Goal: Communication & Community: Share content

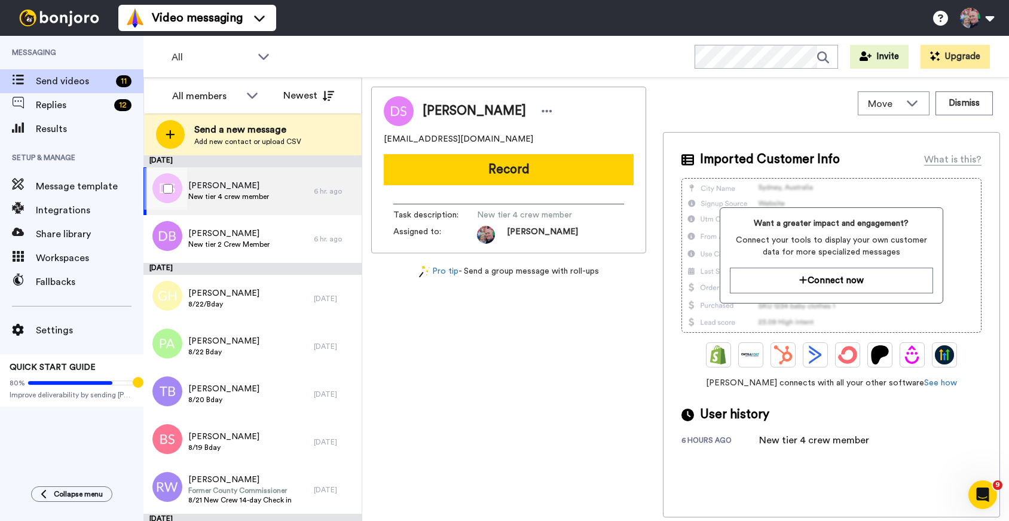
click at [283, 194] on div "Debbie Samec New tier 4 crew member" at bounding box center [228, 191] width 170 height 48
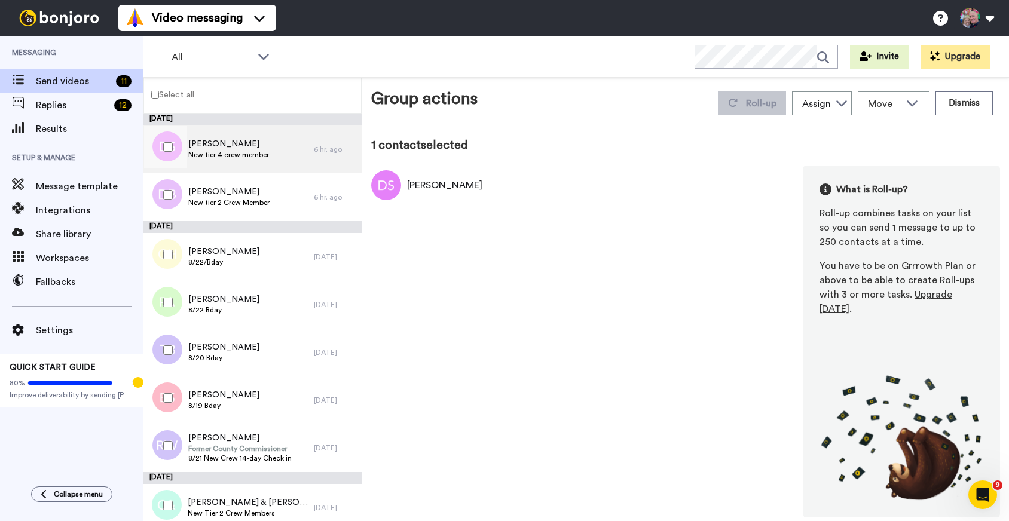
click at [282, 143] on div "Debbie Samec New tier 4 crew member" at bounding box center [228, 150] width 170 height 48
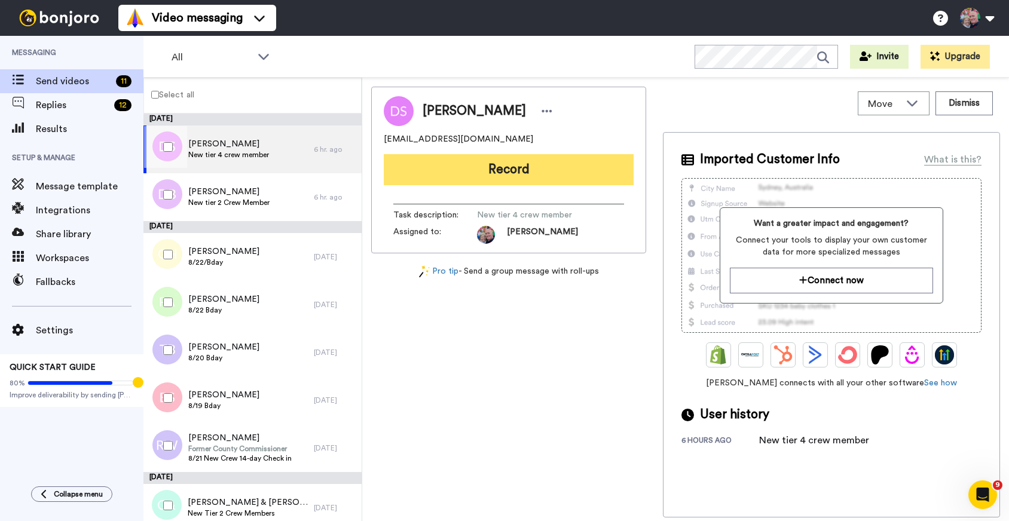
click at [423, 164] on button "Record" at bounding box center [509, 169] width 250 height 31
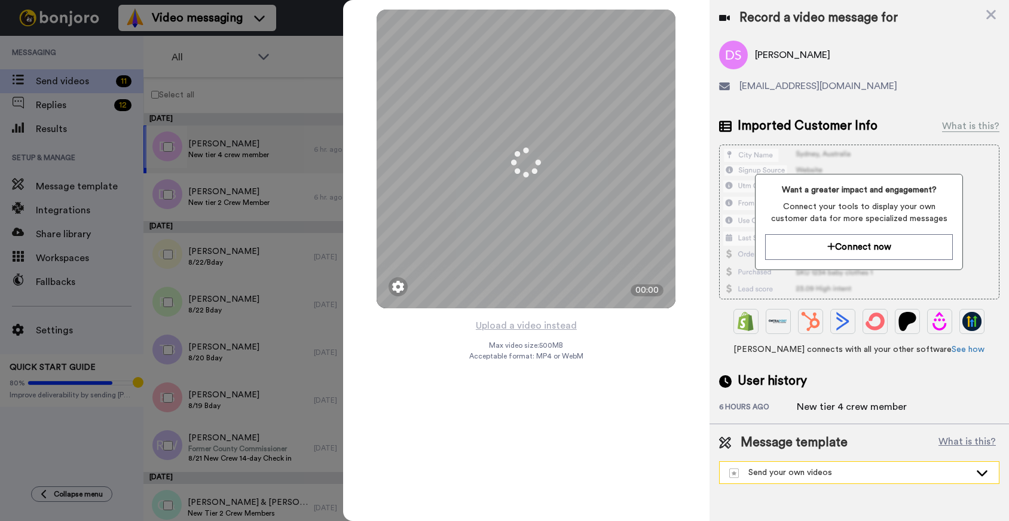
click at [804, 473] on div "Send your own videos" at bounding box center [849, 473] width 241 height 12
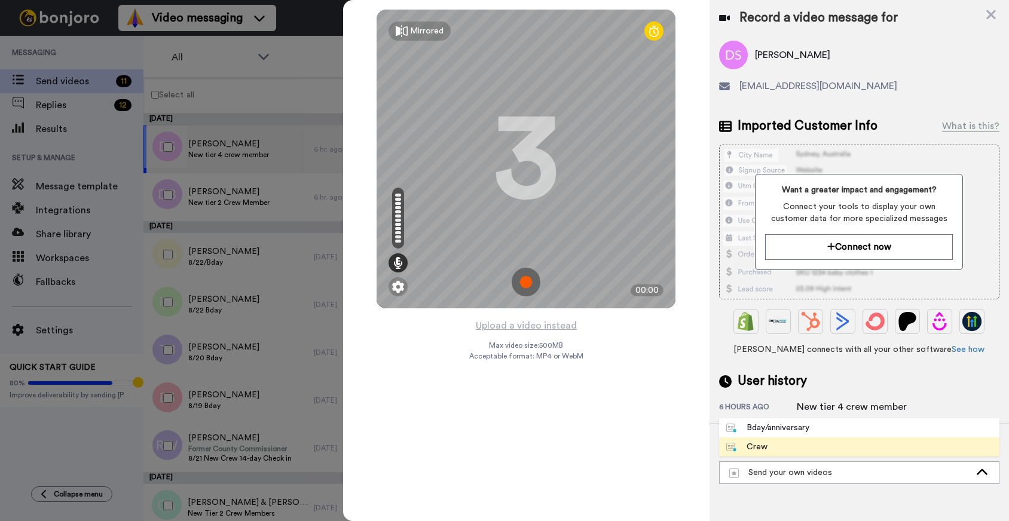
click at [799, 443] on li "Crew" at bounding box center [859, 447] width 280 height 19
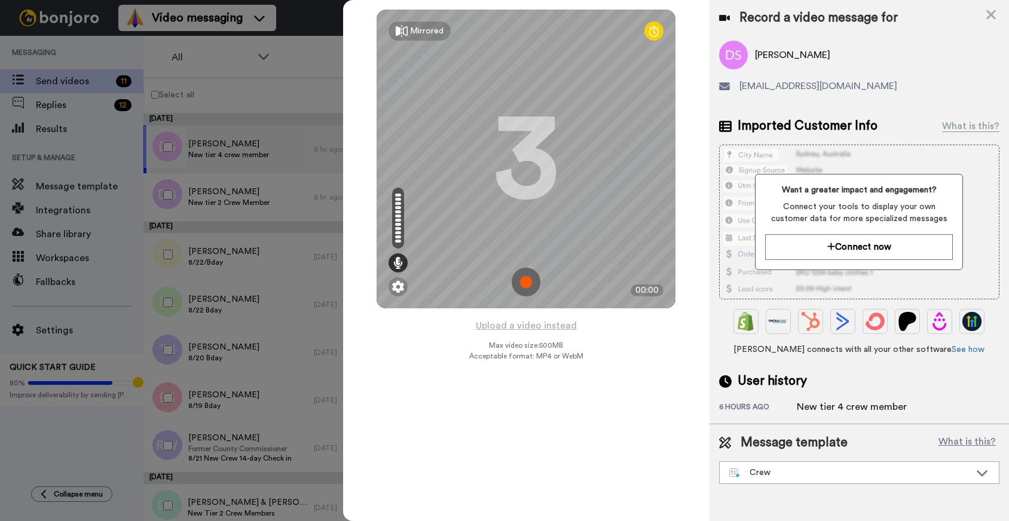
click at [528, 280] on img at bounding box center [526, 282] width 29 height 29
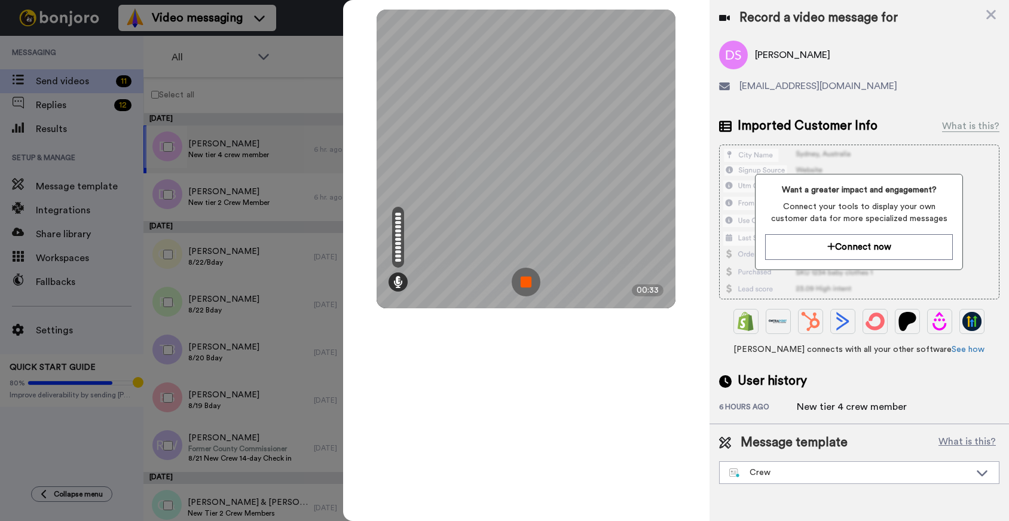
click at [528, 282] on img at bounding box center [526, 282] width 29 height 29
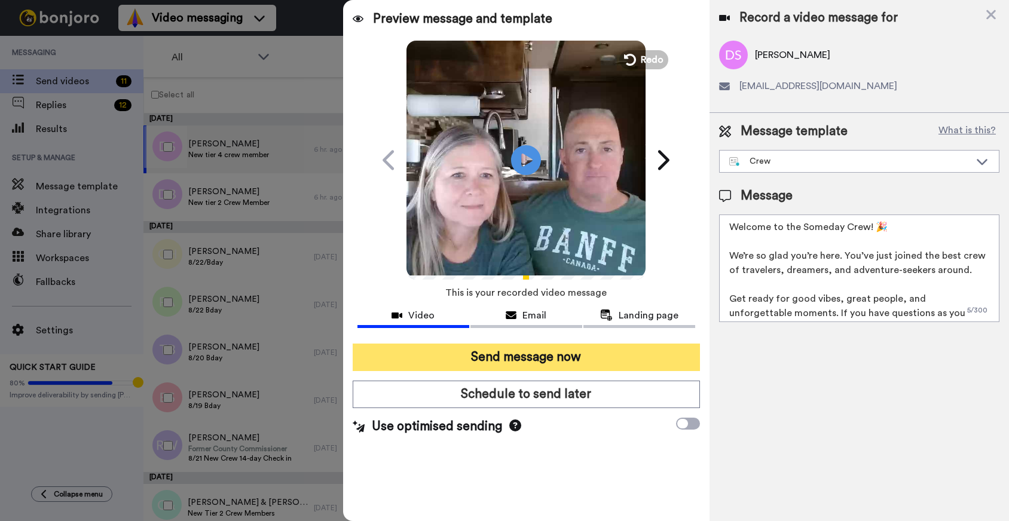
click at [600, 360] on button "Send message now" at bounding box center [526, 358] width 347 height 28
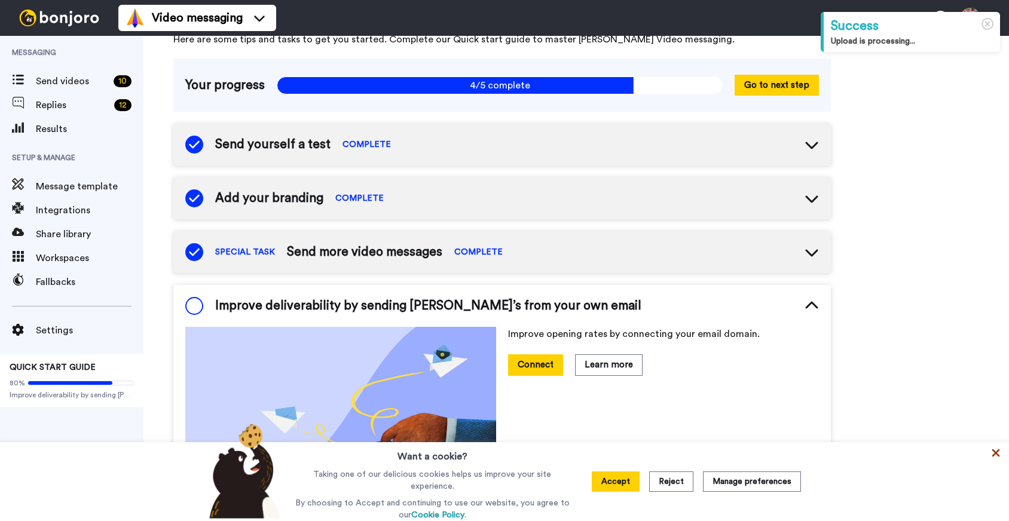
scroll to position [62, 0]
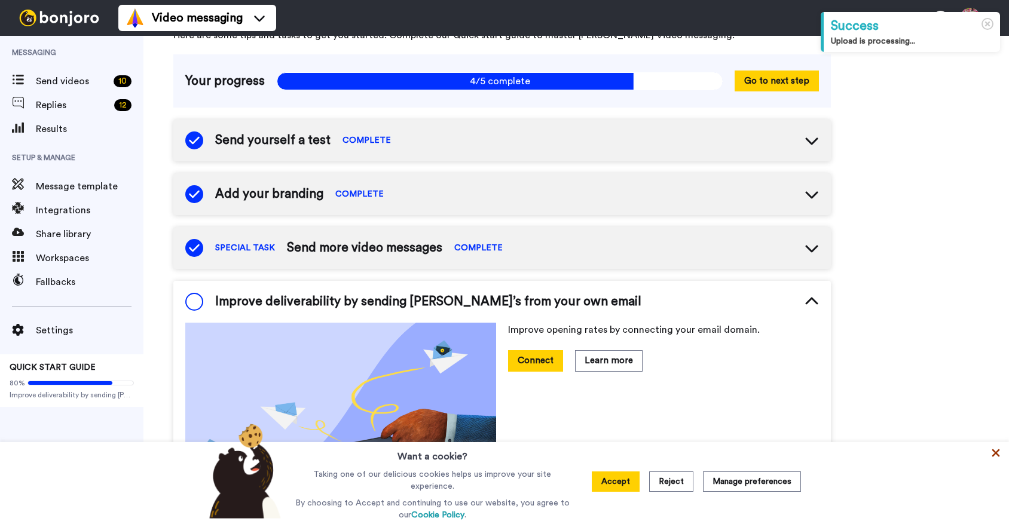
click at [998, 457] on icon at bounding box center [996, 454] width 8 height 8
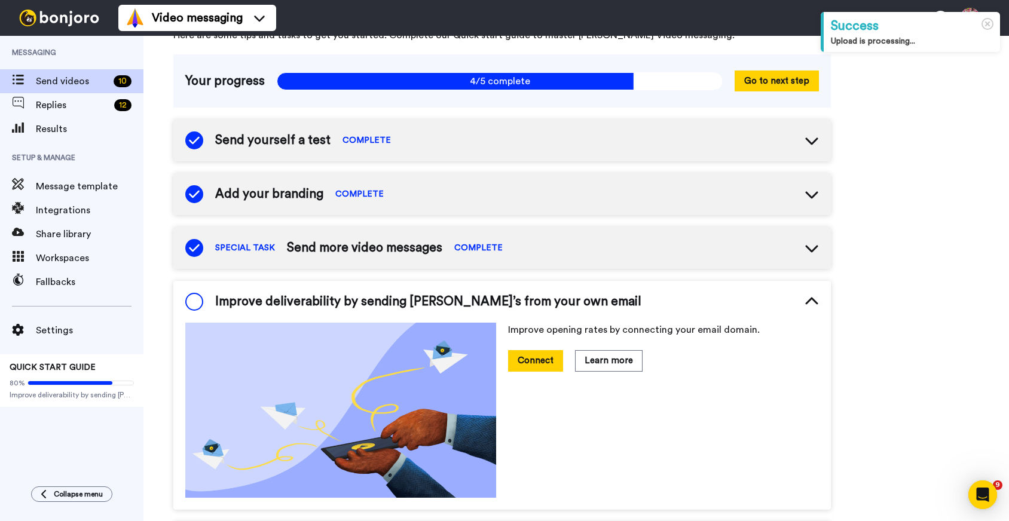
scroll to position [0, 0]
click at [69, 80] on span "Send videos" at bounding box center [72, 81] width 73 height 14
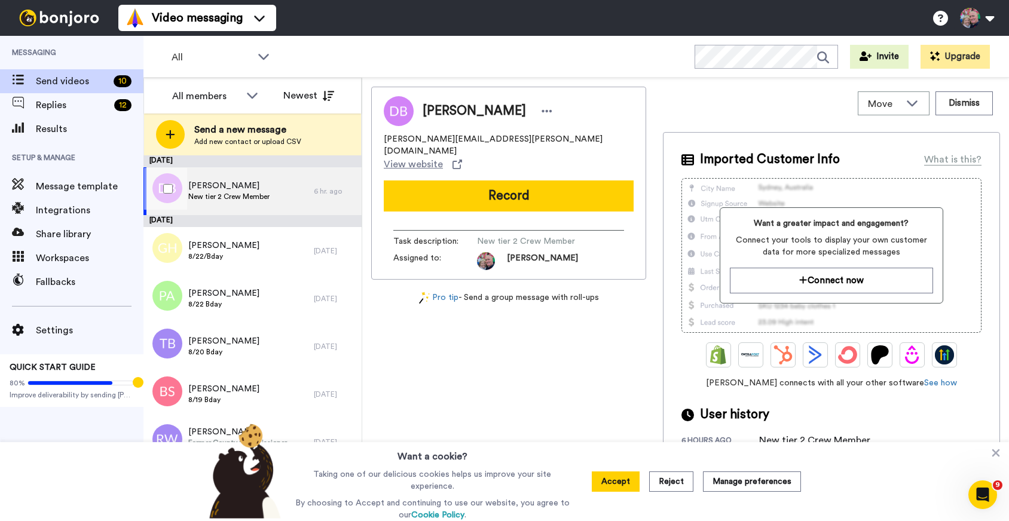
click at [263, 195] on span "New tier 2 Crew Member" at bounding box center [228, 197] width 81 height 10
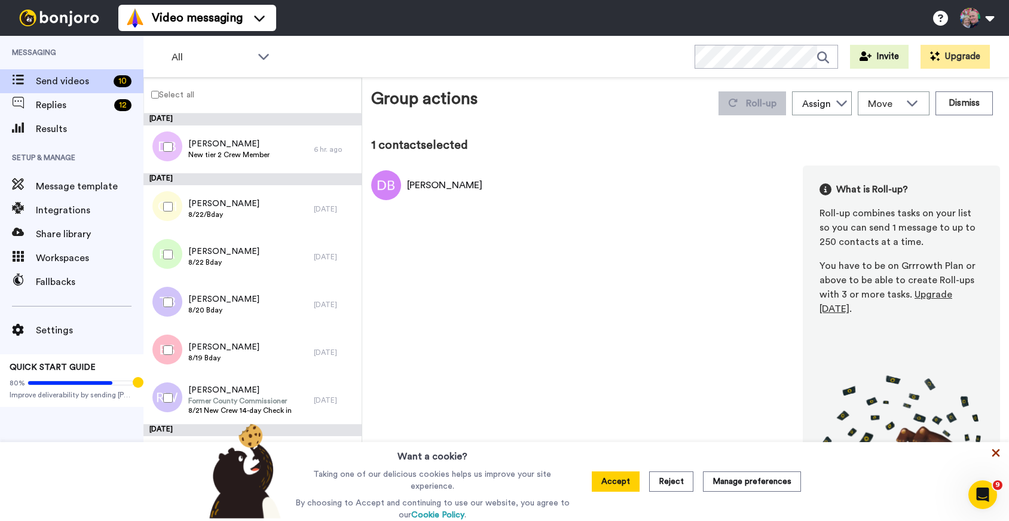
click at [996, 453] on icon at bounding box center [996, 453] width 12 height 12
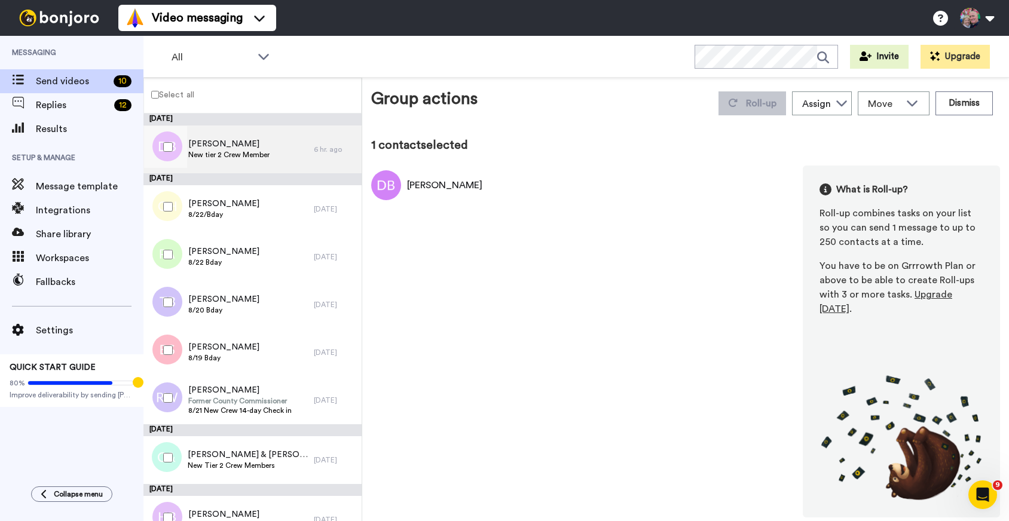
click at [221, 148] on span "[PERSON_NAME]" at bounding box center [228, 144] width 81 height 12
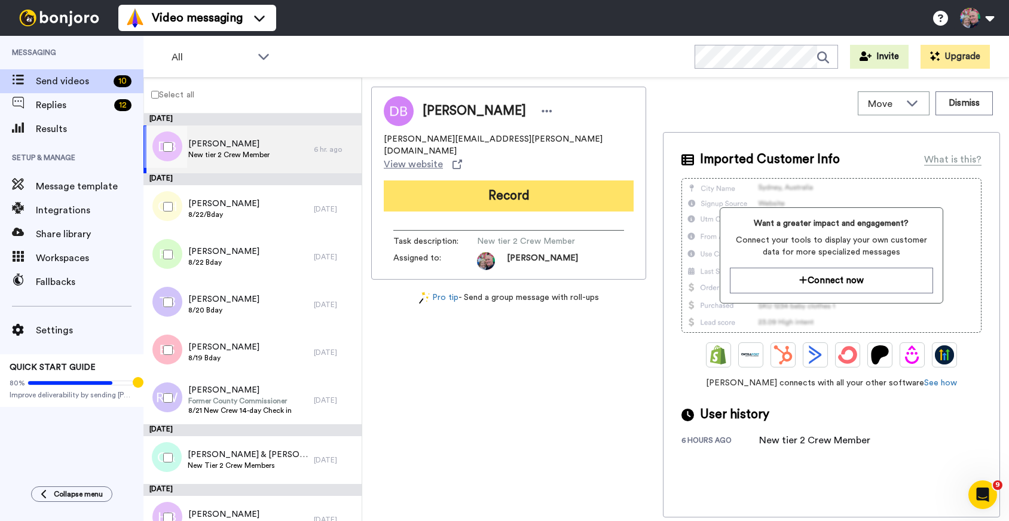
click at [432, 181] on button "Record" at bounding box center [509, 196] width 250 height 31
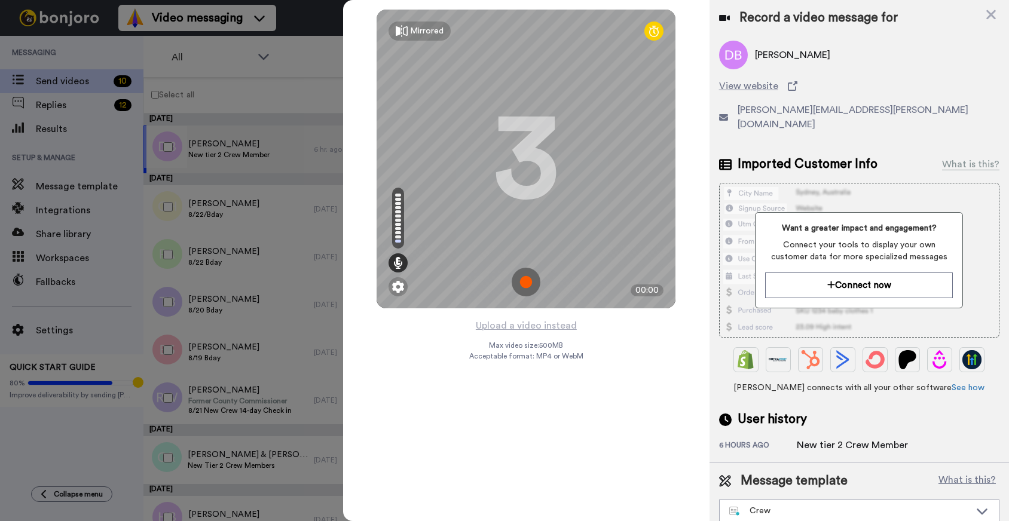
click at [525, 282] on img at bounding box center [526, 282] width 29 height 29
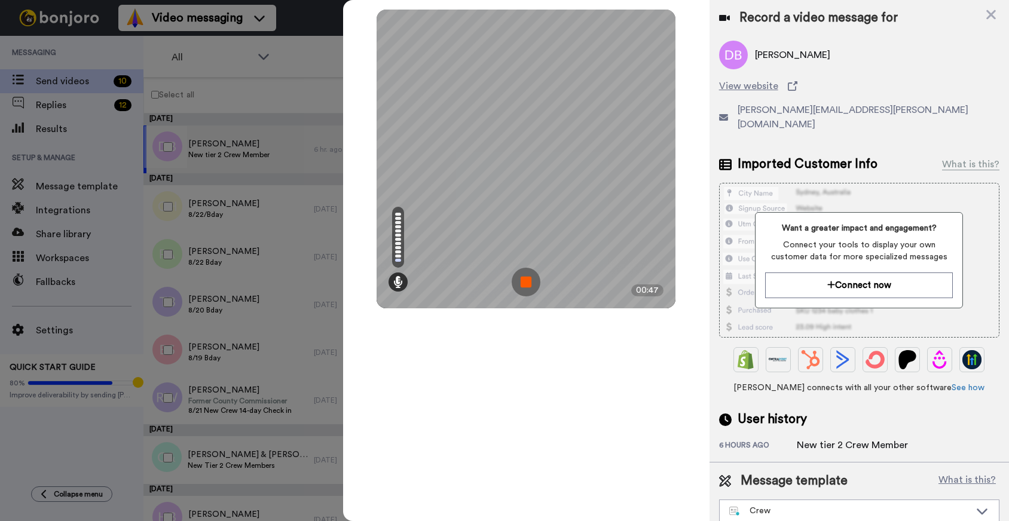
click at [525, 282] on img at bounding box center [526, 282] width 29 height 29
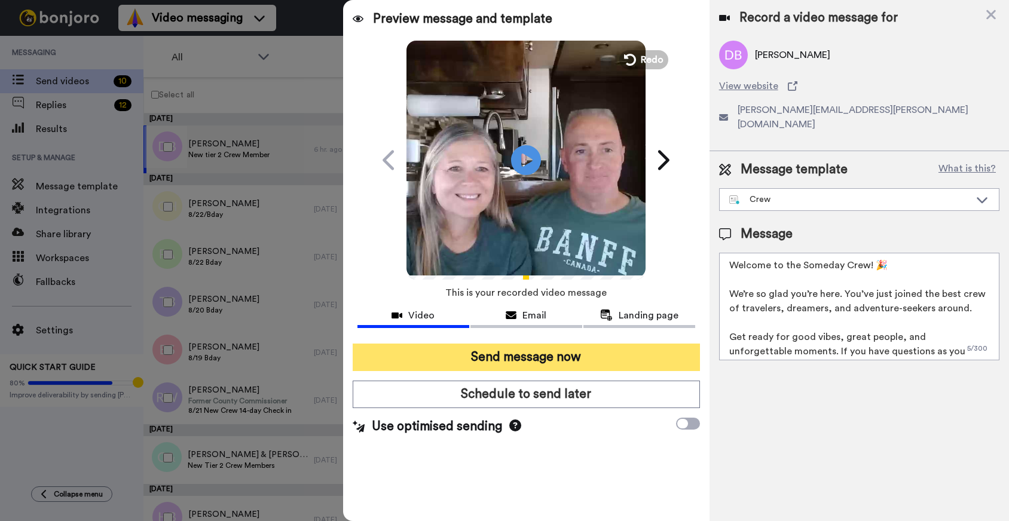
click at [562, 353] on button "Send message now" at bounding box center [526, 358] width 347 height 28
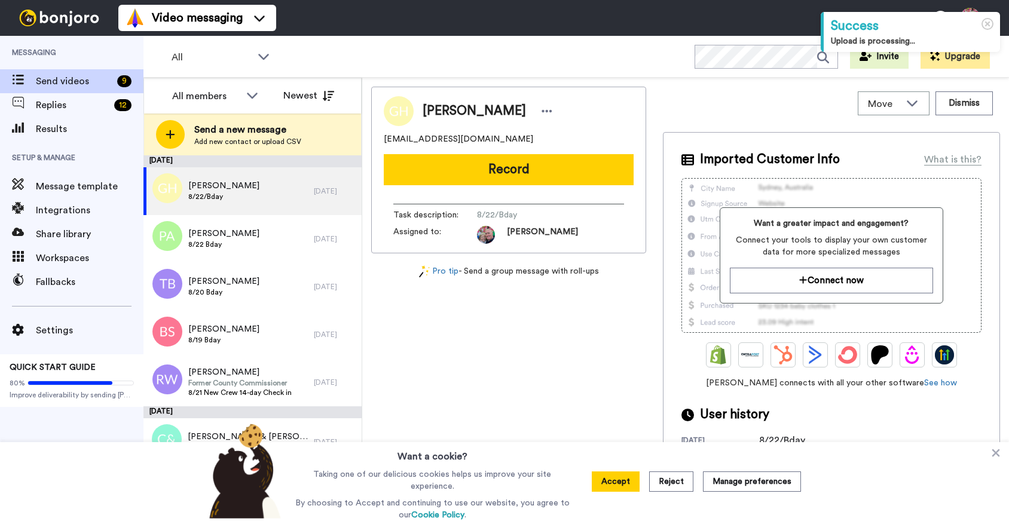
scroll to position [112, 0]
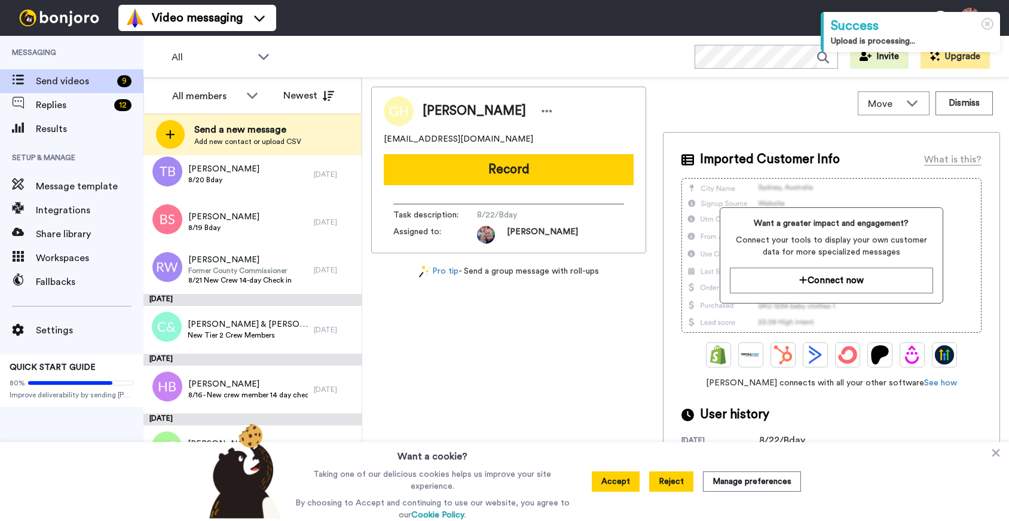
click at [674, 490] on button "Reject" at bounding box center [671, 482] width 44 height 20
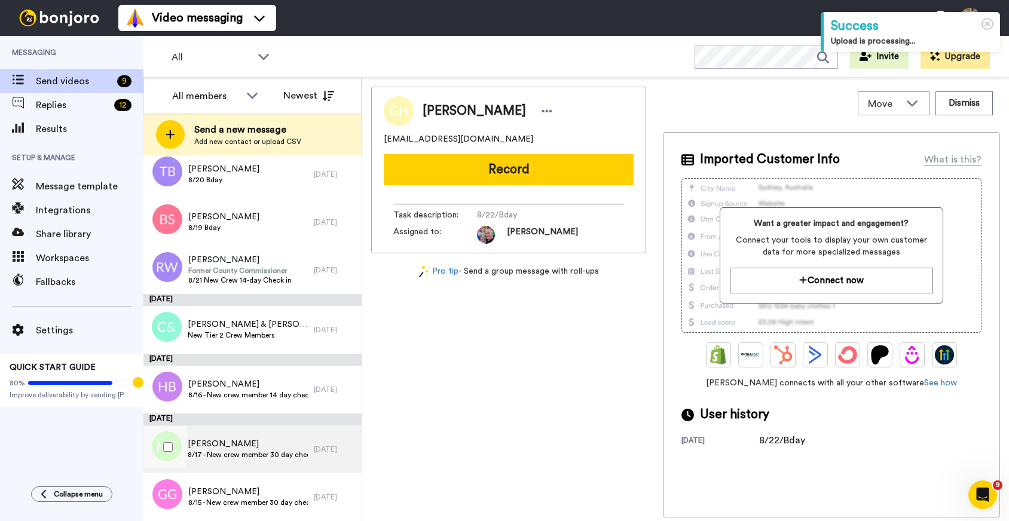
scroll to position [0, 0]
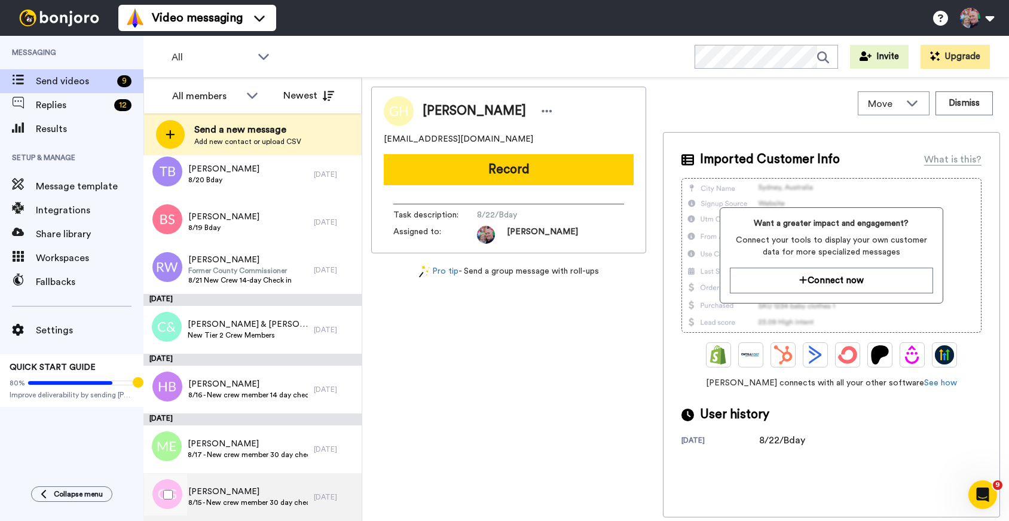
click at [272, 506] on span "8/15 - New crew member 30 day check in" at bounding box center [248, 503] width 120 height 10
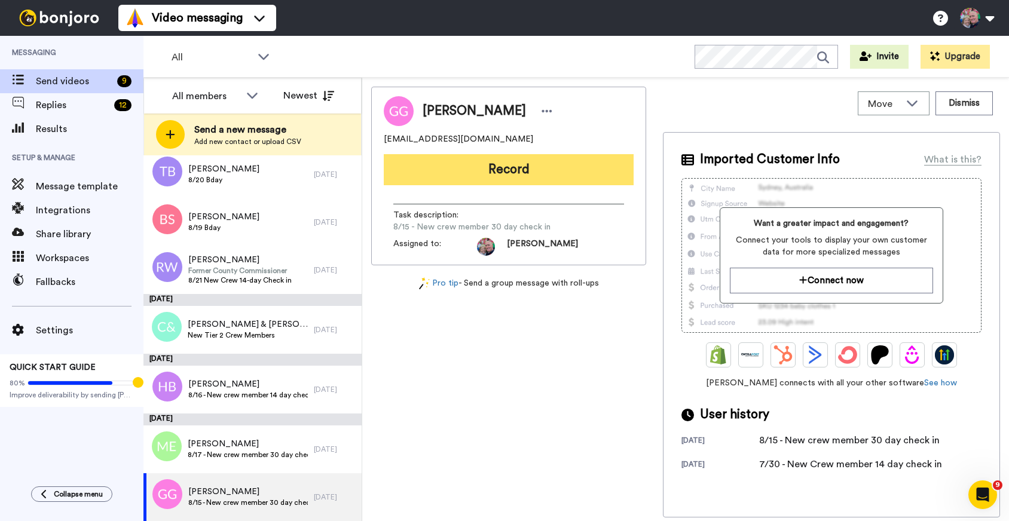
click at [458, 176] on button "Record" at bounding box center [509, 169] width 250 height 31
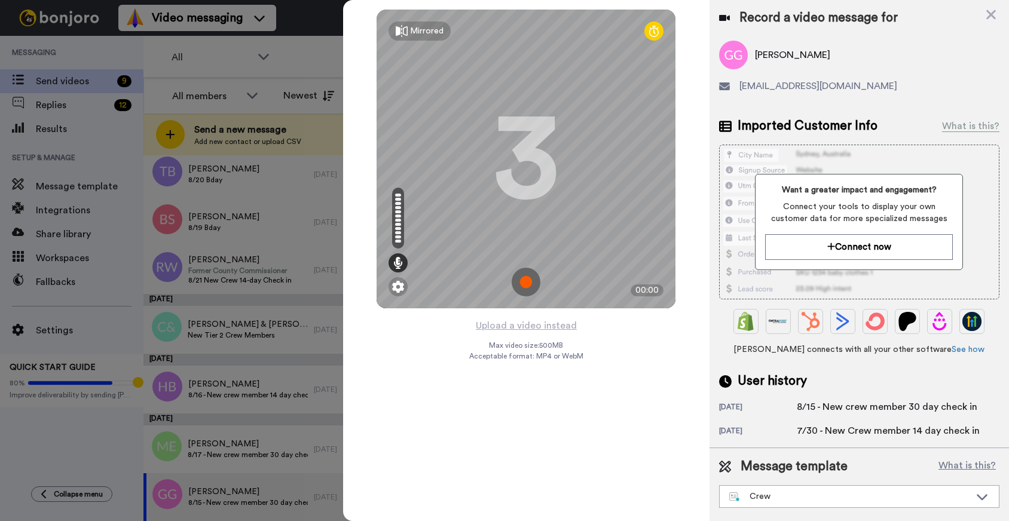
click at [525, 282] on img at bounding box center [526, 282] width 29 height 29
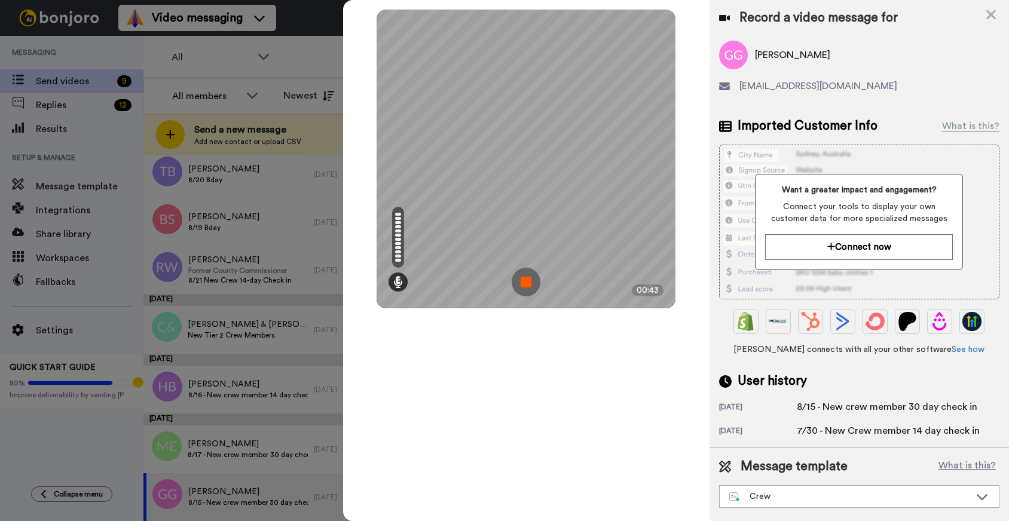
click at [527, 283] on img at bounding box center [526, 282] width 29 height 29
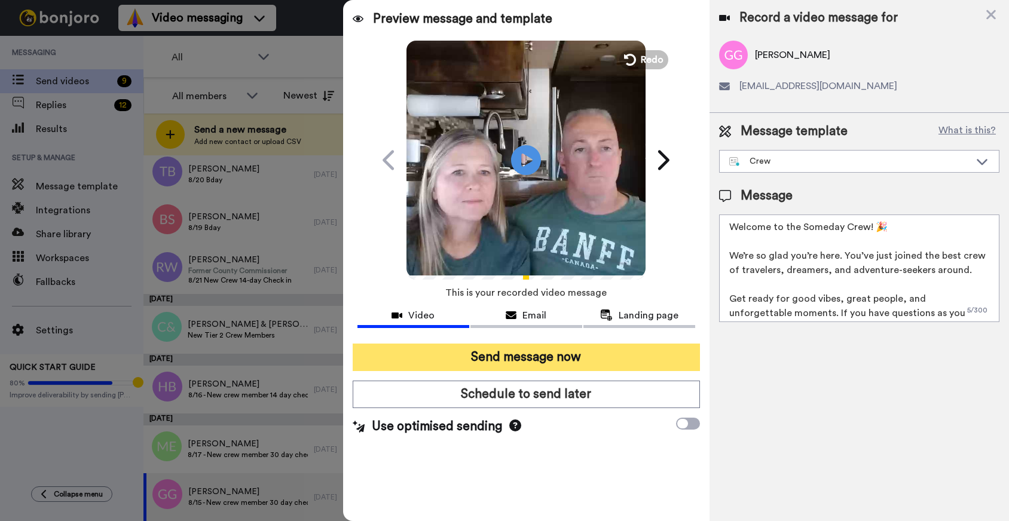
click at [553, 353] on button "Send message now" at bounding box center [526, 358] width 347 height 28
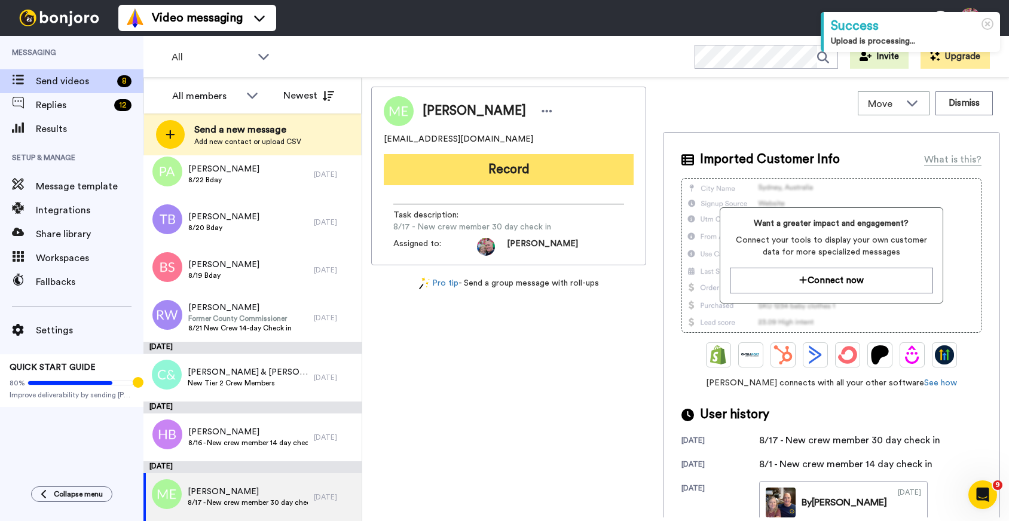
click at [460, 170] on button "Record" at bounding box center [509, 169] width 250 height 31
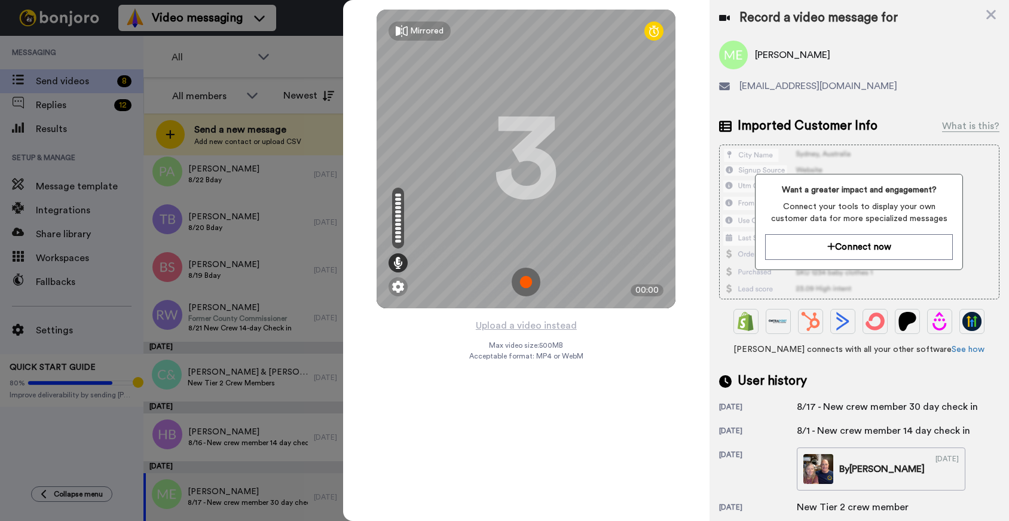
click at [528, 285] on img at bounding box center [526, 282] width 29 height 29
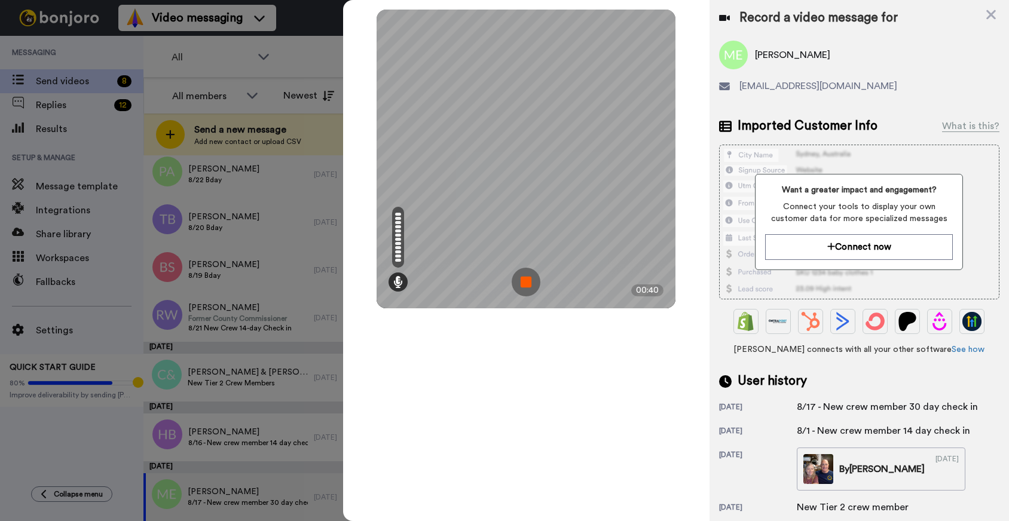
click at [531, 282] on img at bounding box center [526, 282] width 29 height 29
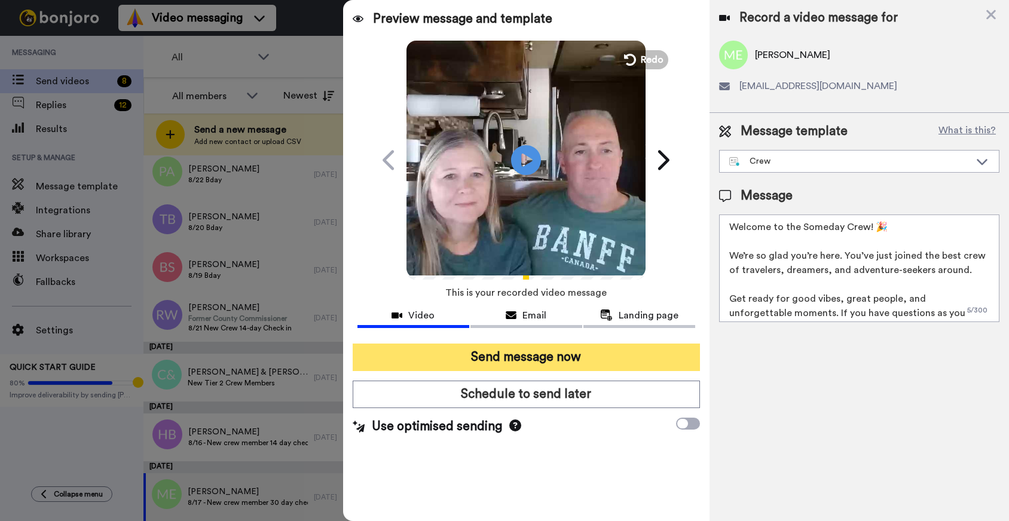
click at [565, 357] on button "Send message now" at bounding box center [526, 358] width 347 height 28
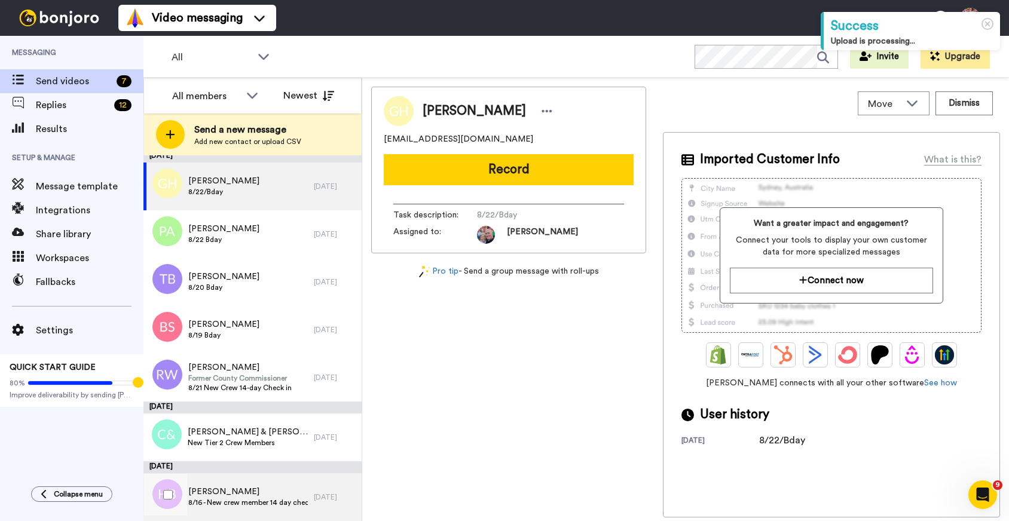
click at [277, 497] on span "[PERSON_NAME]" at bounding box center [248, 492] width 120 height 12
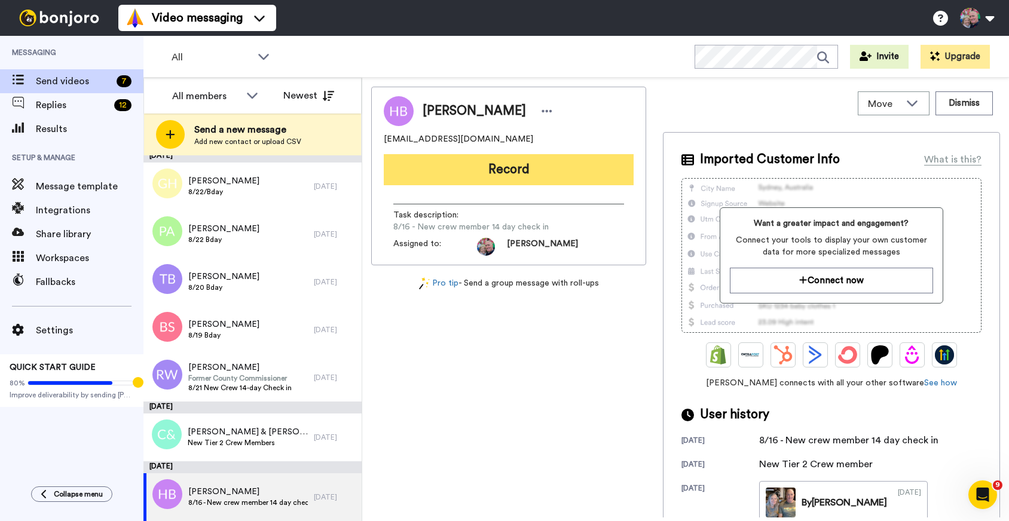
click at [496, 169] on button "Record" at bounding box center [509, 169] width 250 height 31
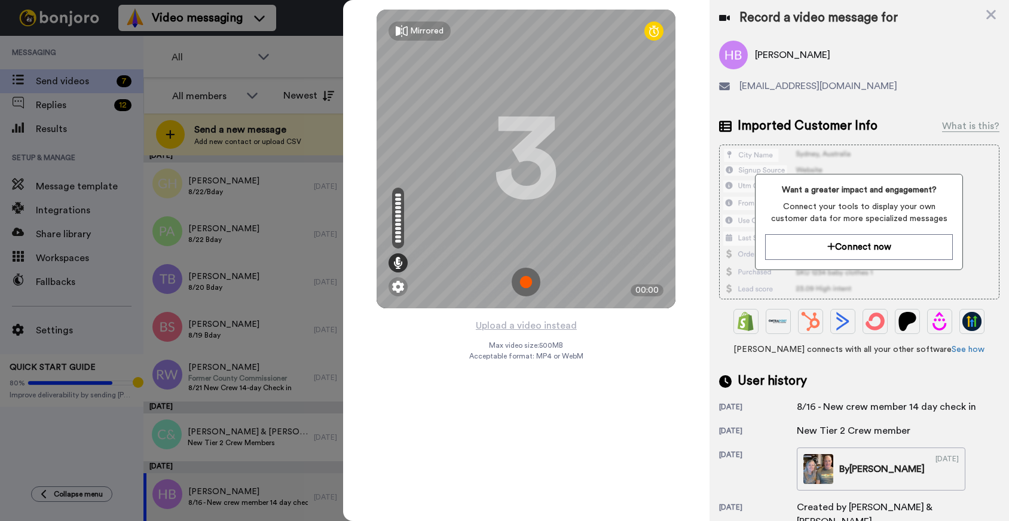
click at [526, 285] on img at bounding box center [526, 282] width 29 height 29
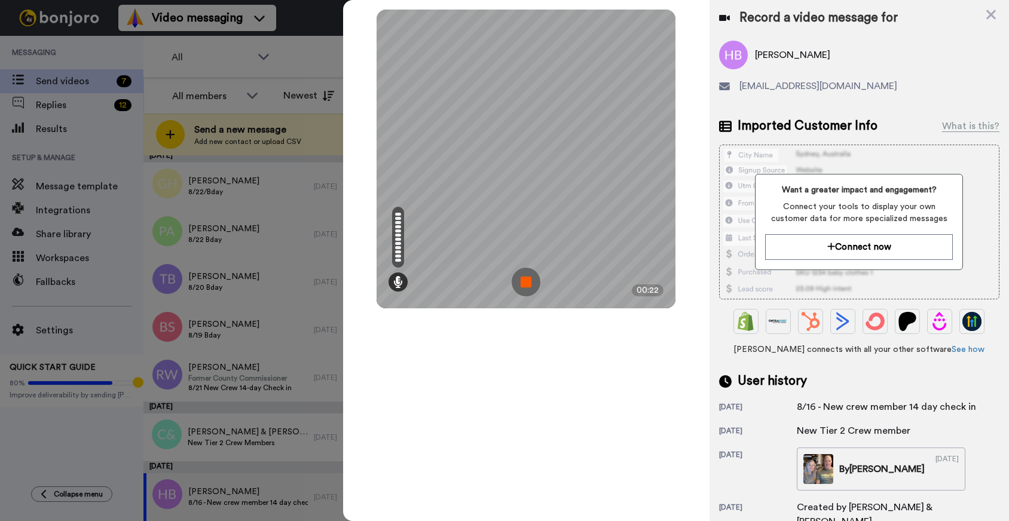
click at [536, 281] on img at bounding box center [526, 282] width 29 height 29
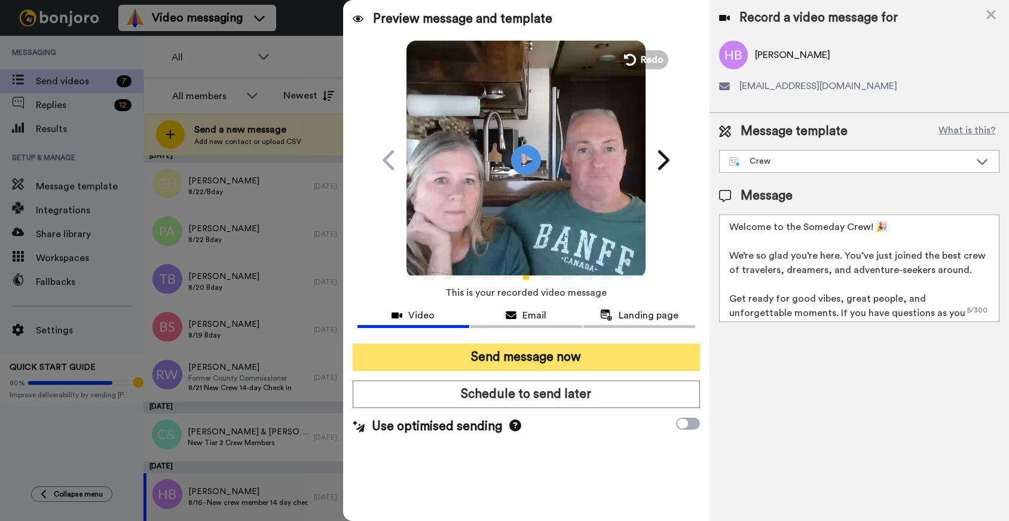
click at [529, 356] on button "Send message now" at bounding box center [526, 358] width 347 height 28
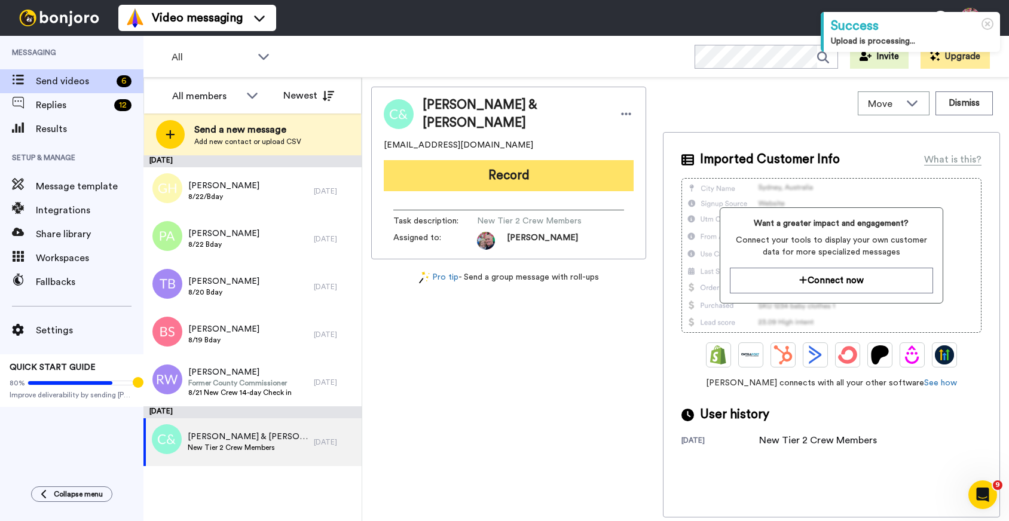
click at [476, 174] on button "Record" at bounding box center [509, 175] width 250 height 31
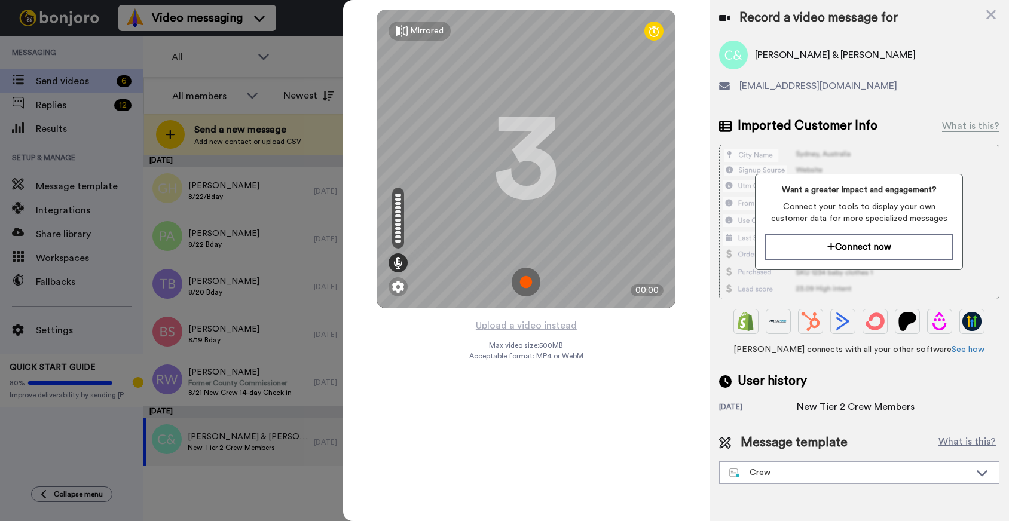
click at [527, 280] on img at bounding box center [526, 282] width 29 height 29
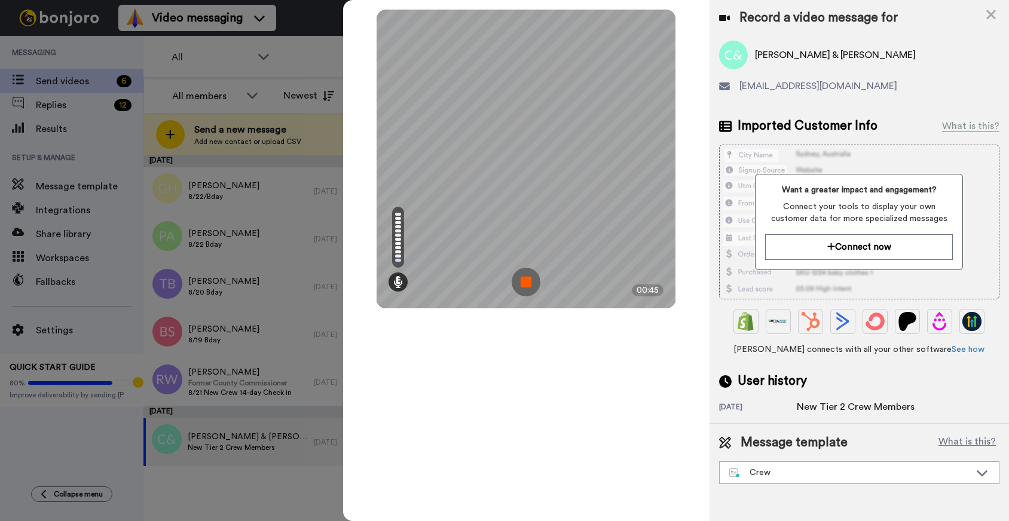
click at [527, 280] on img at bounding box center [526, 282] width 29 height 29
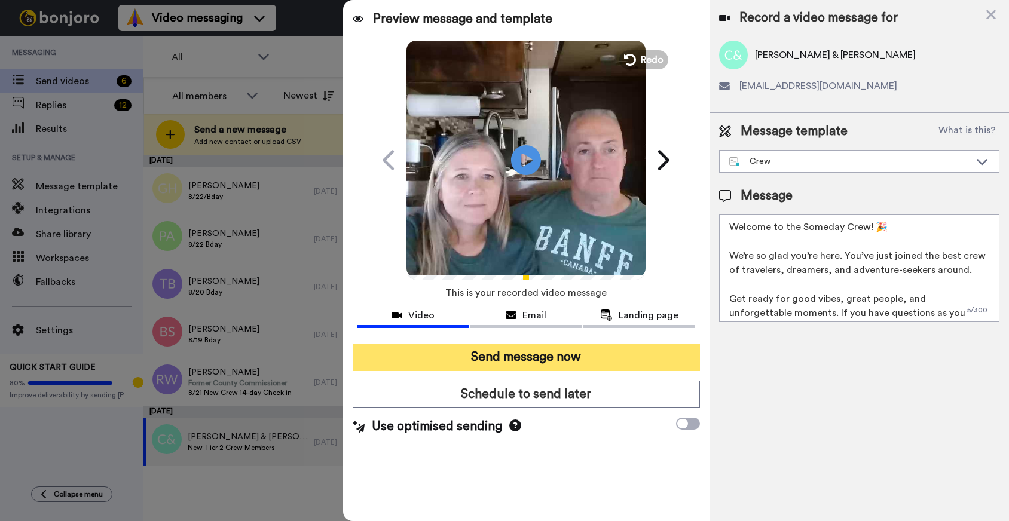
click at [583, 360] on button "Send message now" at bounding box center [526, 358] width 347 height 28
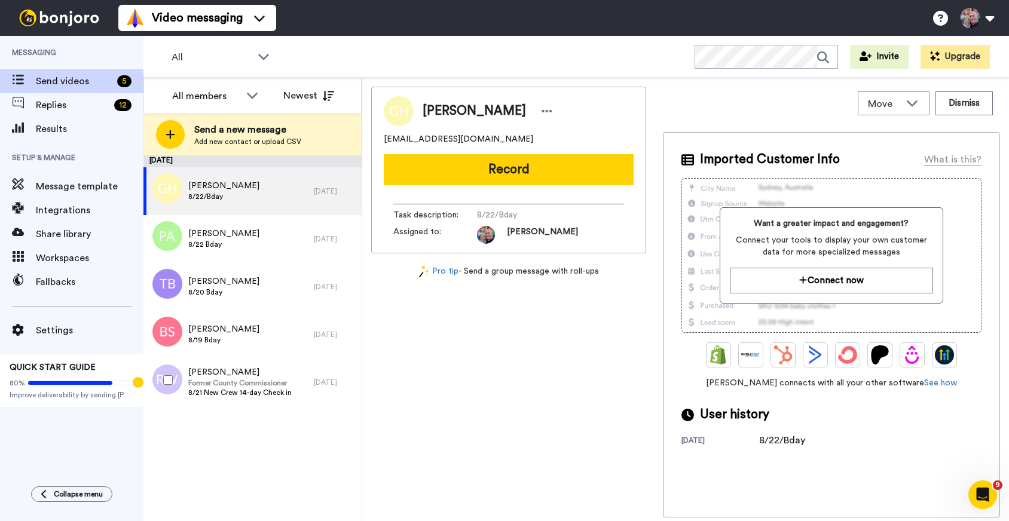
click at [264, 377] on span "[PERSON_NAME]" at bounding box center [239, 372] width 103 height 12
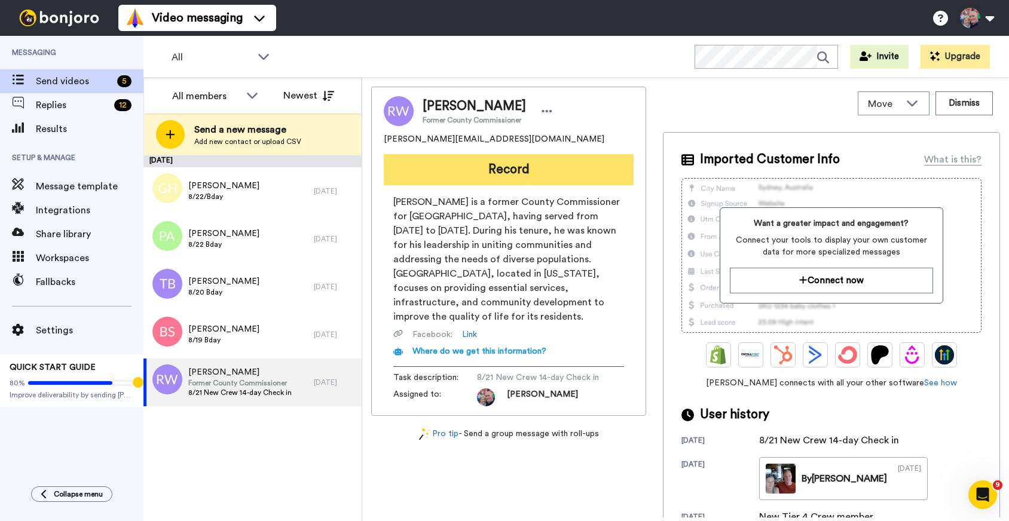
click at [510, 164] on button "Record" at bounding box center [509, 169] width 250 height 31
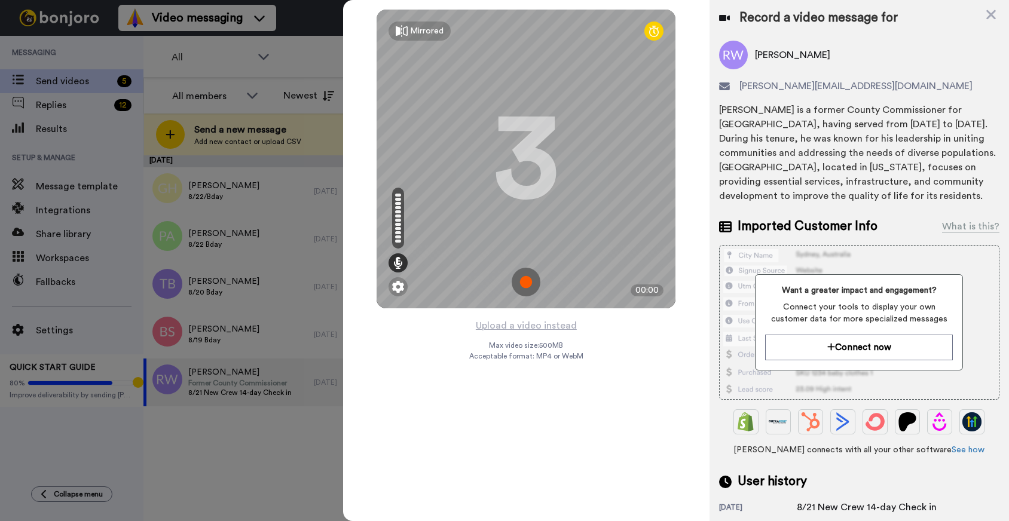
click at [527, 281] on img at bounding box center [526, 282] width 29 height 29
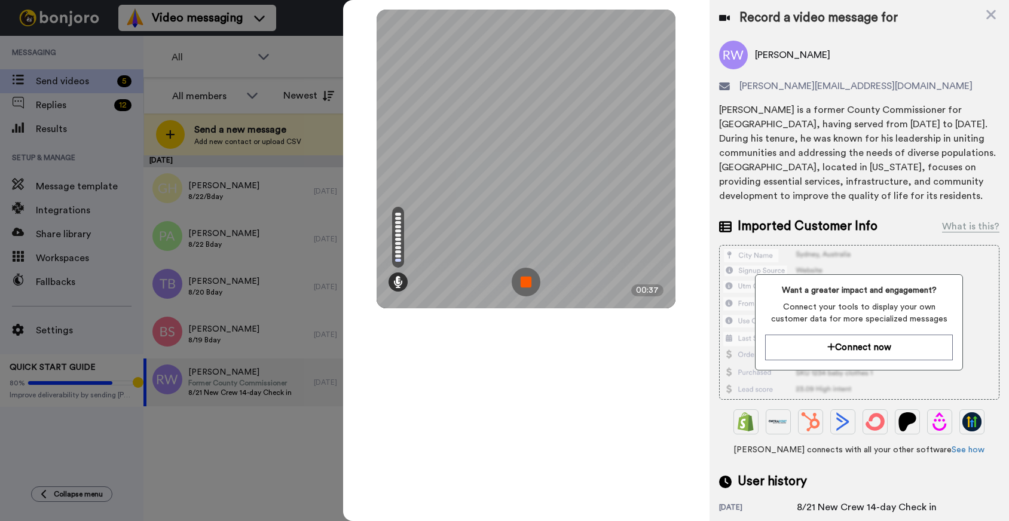
click at [527, 281] on img at bounding box center [526, 282] width 29 height 29
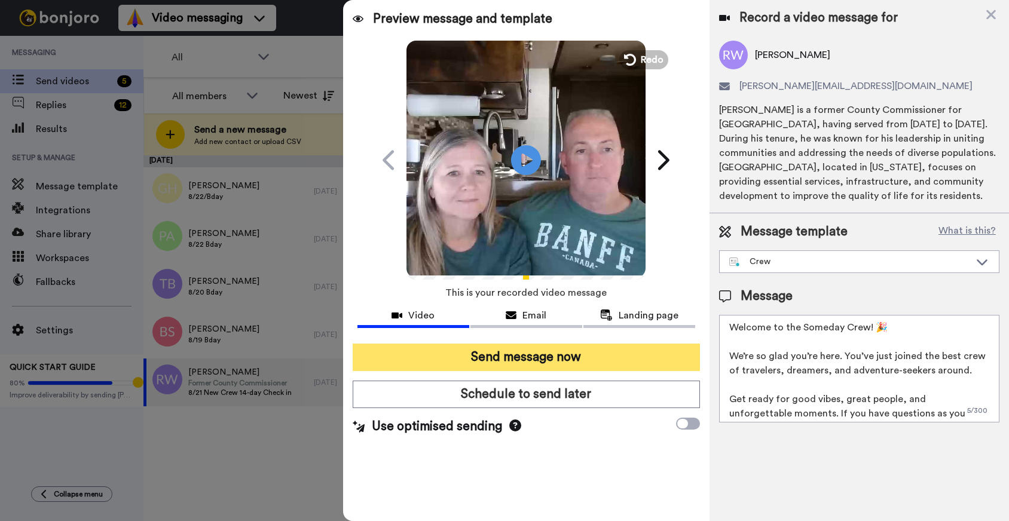
click at [562, 361] on button "Send message now" at bounding box center [526, 358] width 347 height 28
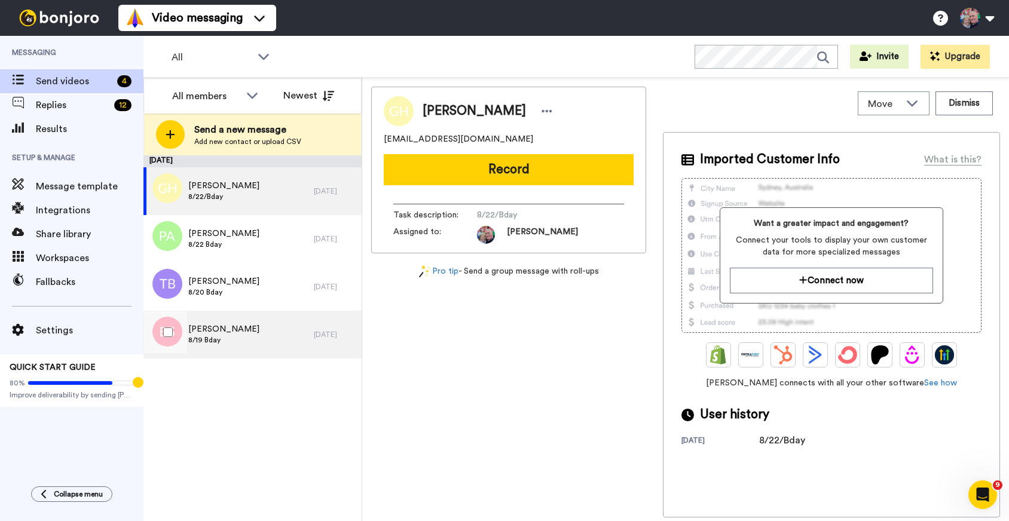
click at [277, 343] on div "[PERSON_NAME] 8/19 Bday" at bounding box center [228, 335] width 170 height 48
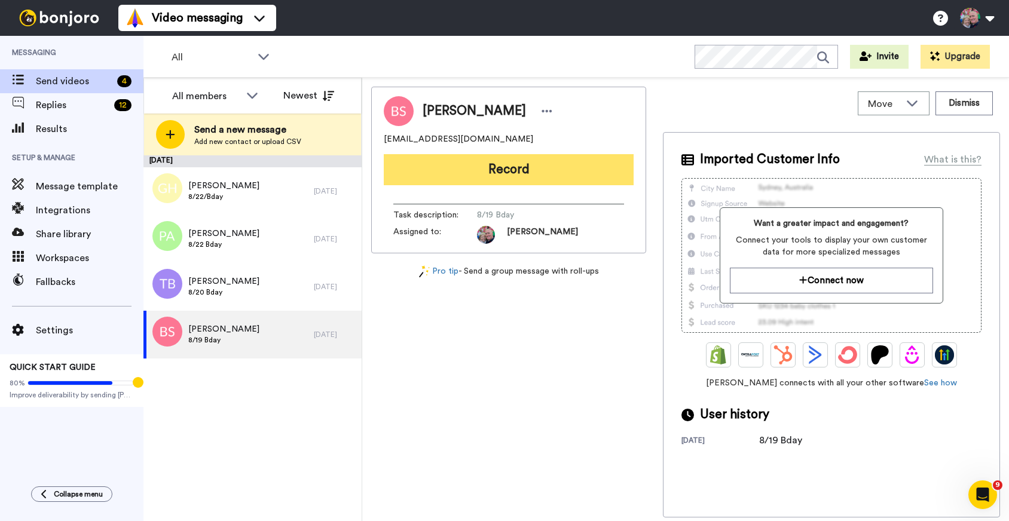
click at [533, 174] on button "Record" at bounding box center [509, 169] width 250 height 31
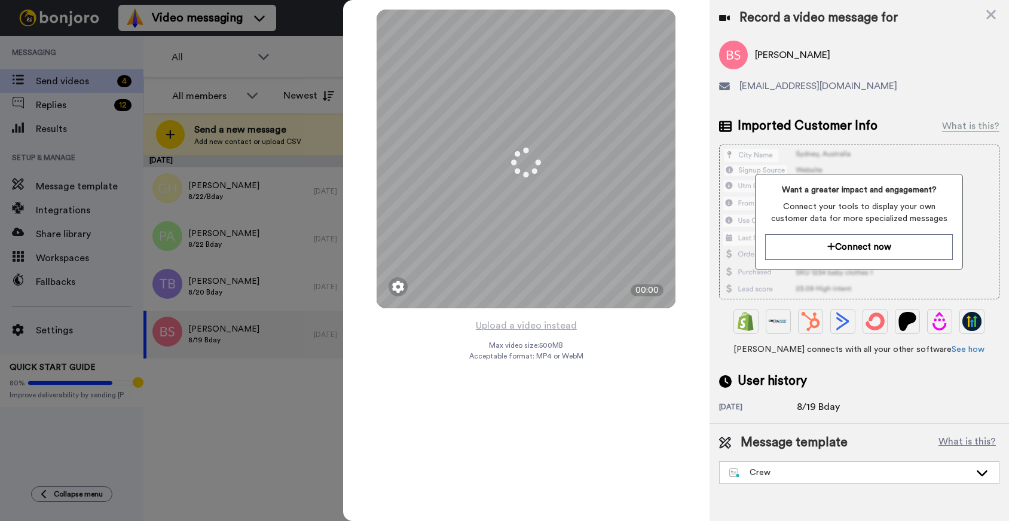
click at [876, 474] on div "Crew" at bounding box center [849, 473] width 241 height 12
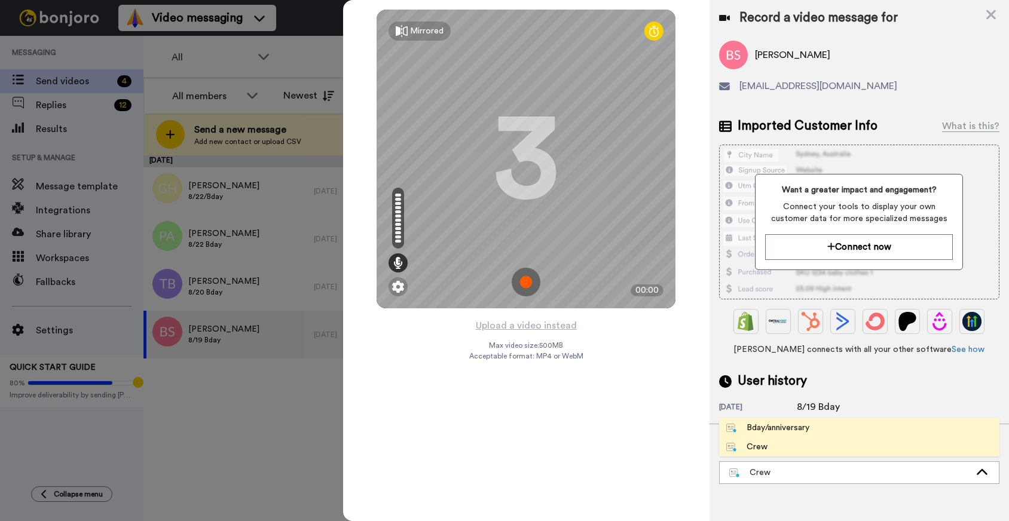
click at [872, 427] on li "Bday/anniversary" at bounding box center [859, 428] width 280 height 19
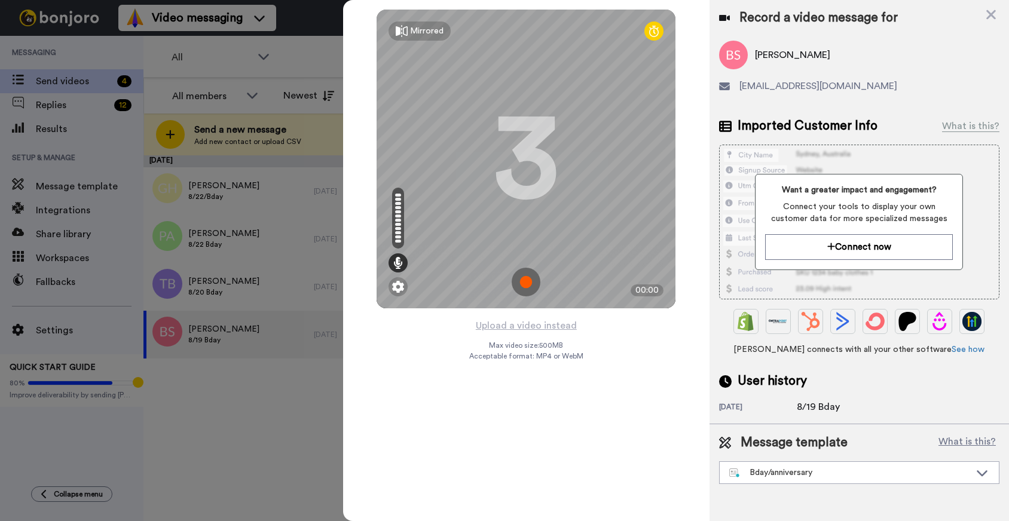
click at [529, 287] on img at bounding box center [526, 282] width 29 height 29
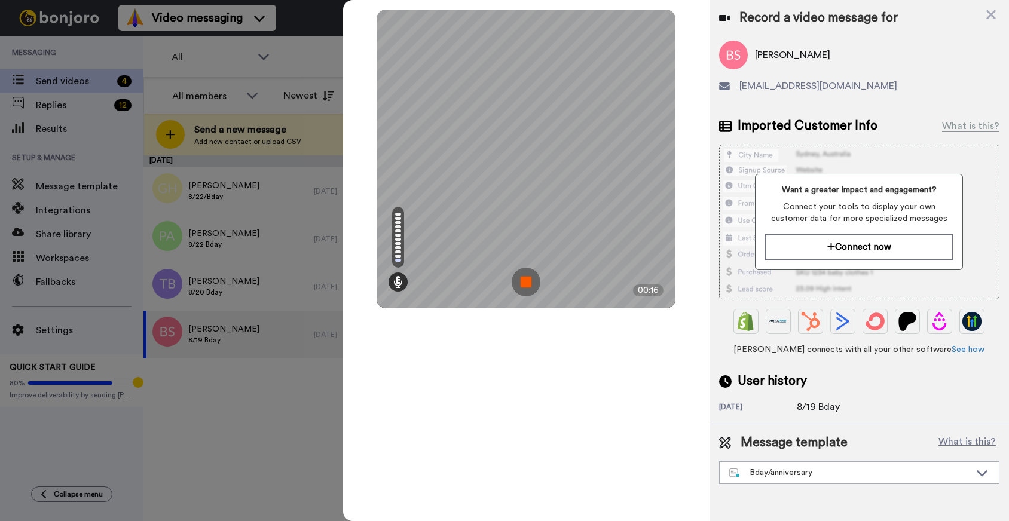
click at [529, 287] on img at bounding box center [526, 282] width 29 height 29
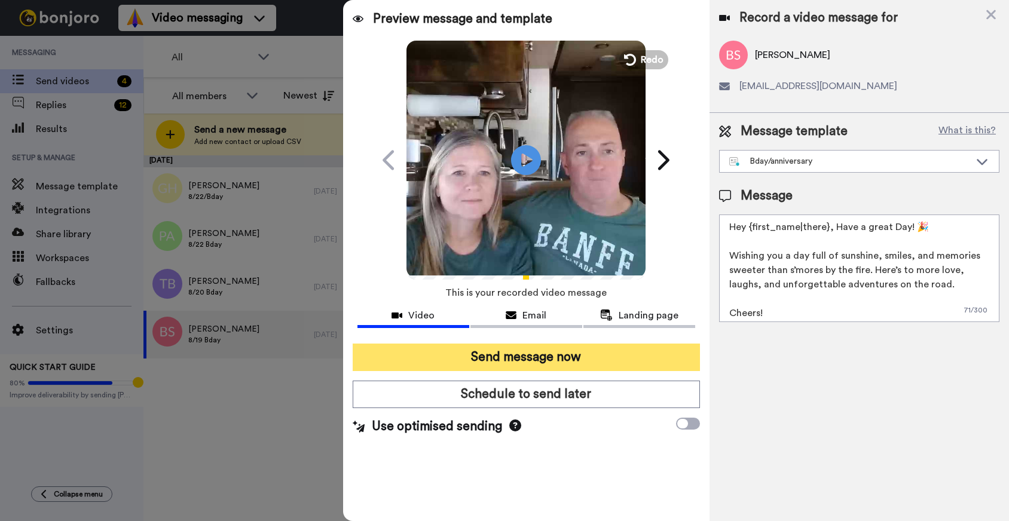
click at [524, 356] on button "Send message now" at bounding box center [526, 358] width 347 height 28
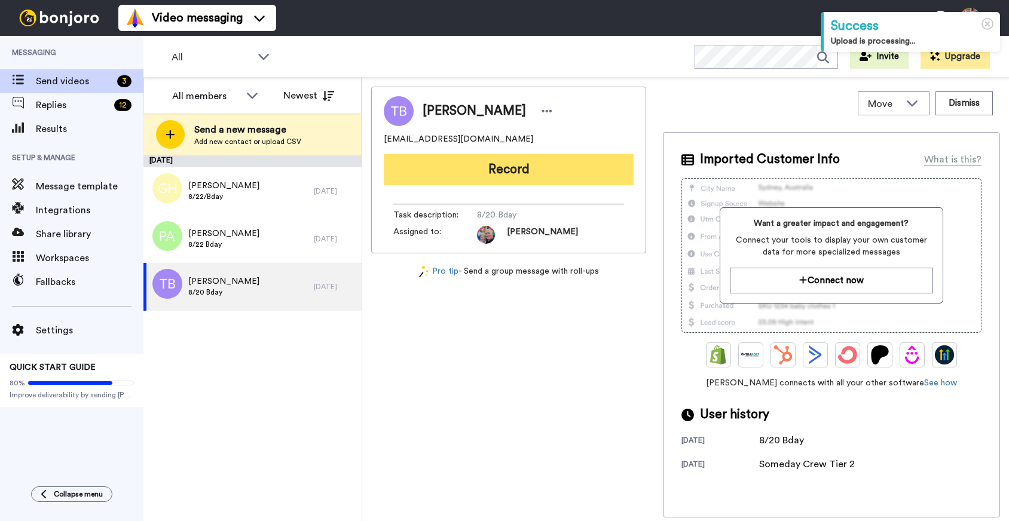
click at [465, 169] on button "Record" at bounding box center [509, 169] width 250 height 31
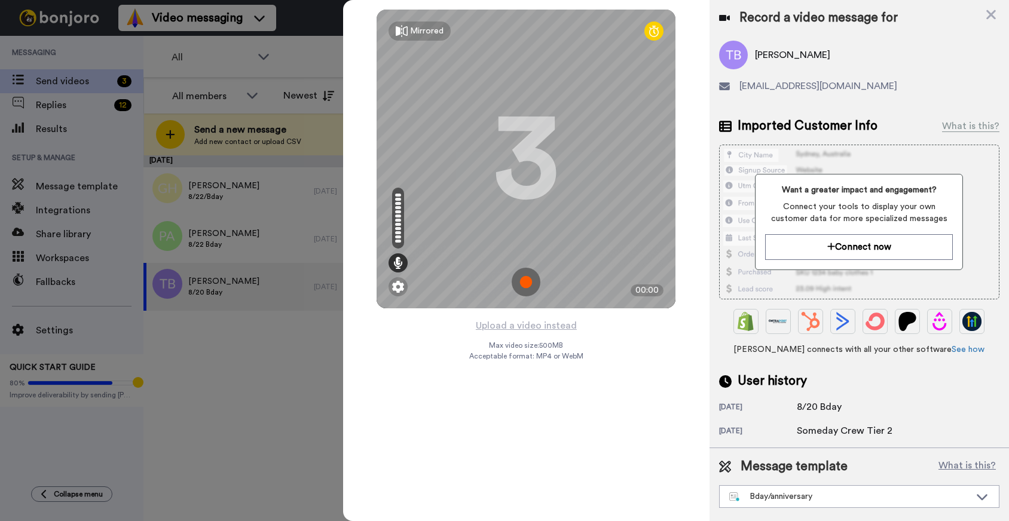
click at [527, 283] on img at bounding box center [526, 282] width 29 height 29
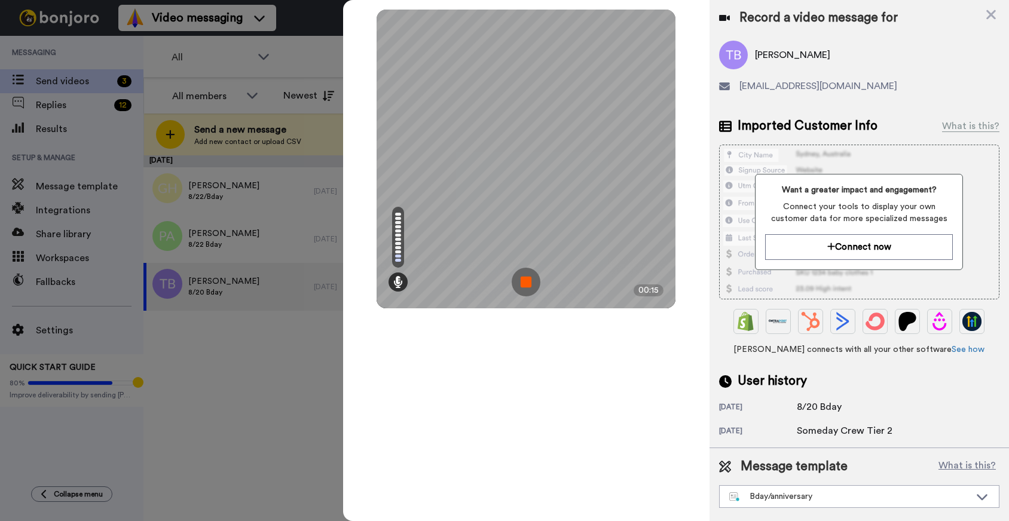
click at [527, 283] on img at bounding box center [526, 282] width 29 height 29
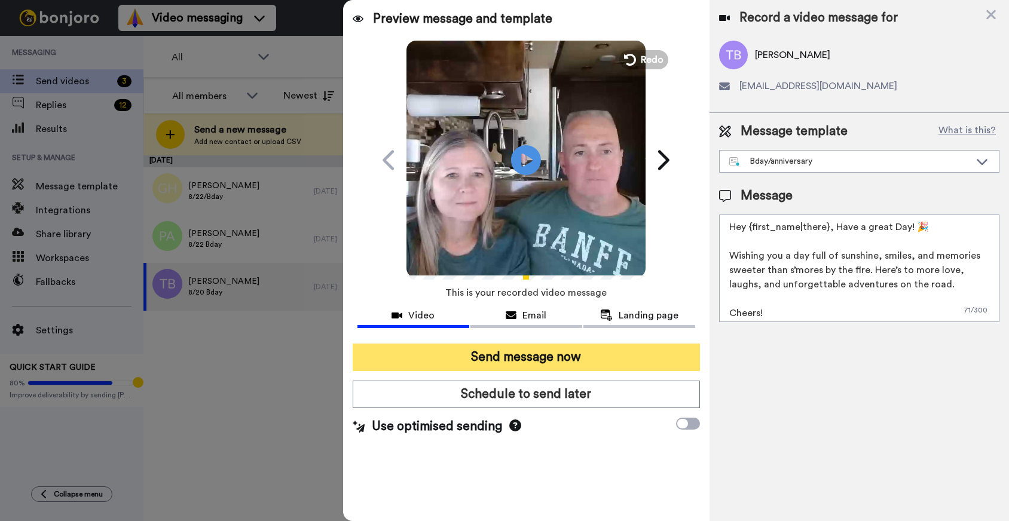
click at [554, 350] on button "Send message now" at bounding box center [526, 358] width 347 height 28
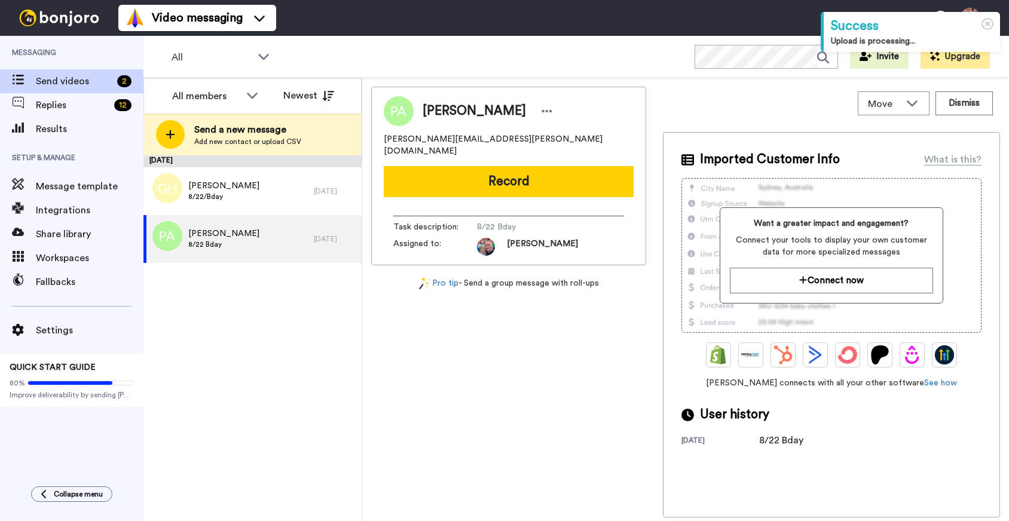
click at [420, 179] on button "Record" at bounding box center [509, 181] width 250 height 31
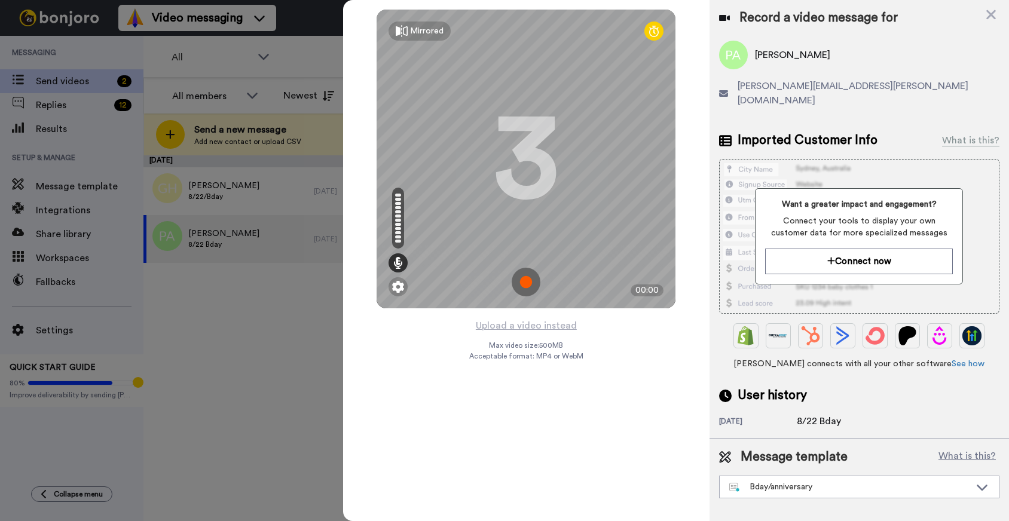
click at [526, 281] on img at bounding box center [526, 282] width 29 height 29
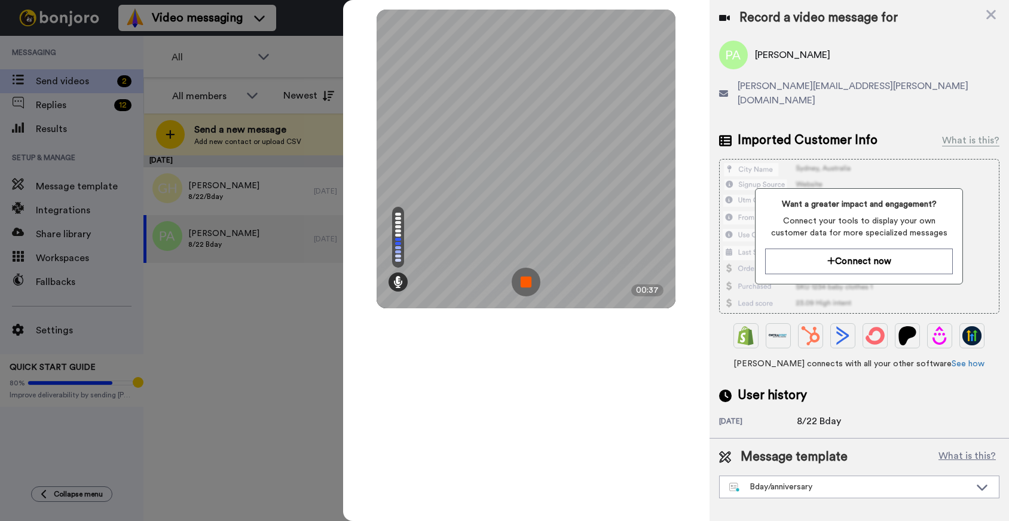
click at [526, 281] on img at bounding box center [526, 282] width 29 height 29
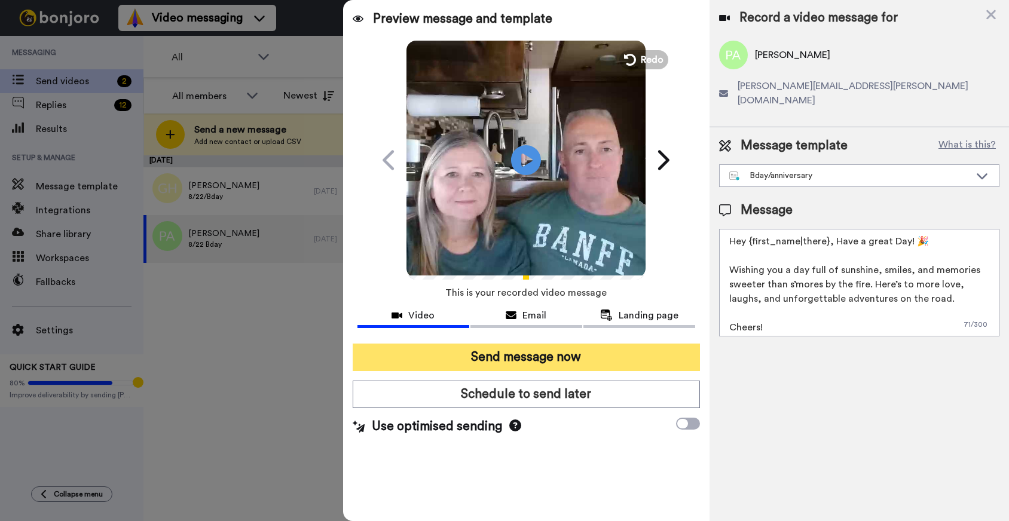
click at [411, 352] on button "Send message now" at bounding box center [526, 358] width 347 height 28
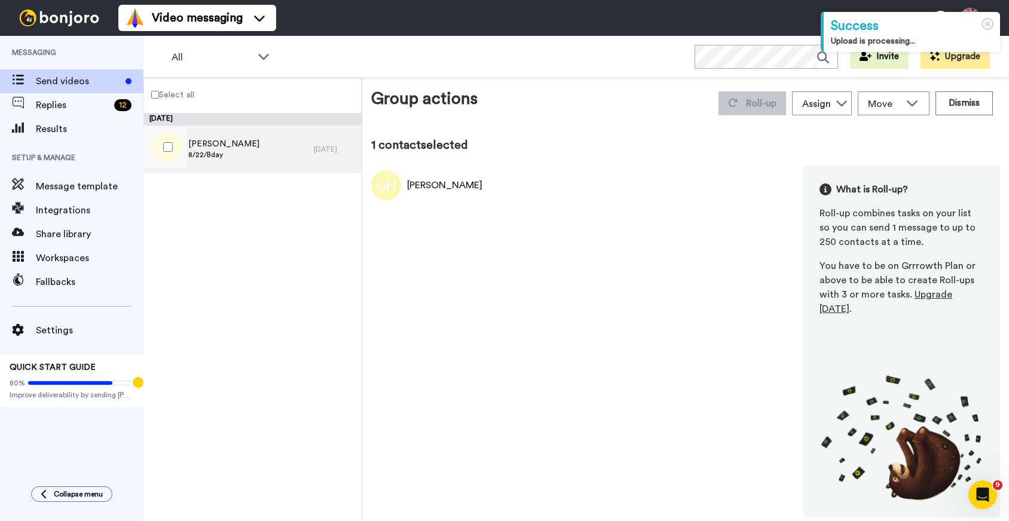
click at [261, 142] on div "[PERSON_NAME] 8/22/Bday" at bounding box center [228, 150] width 170 height 48
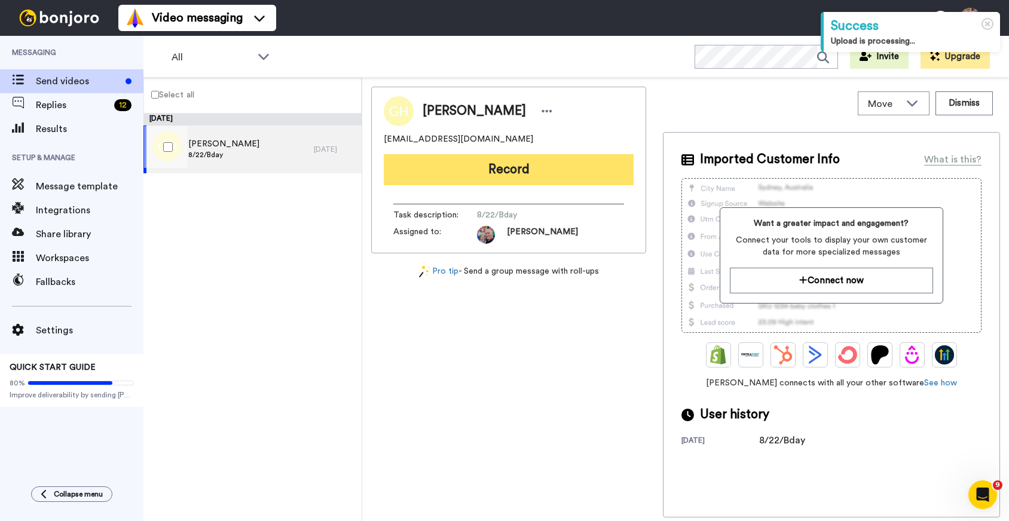
click at [439, 167] on button "Record" at bounding box center [509, 169] width 250 height 31
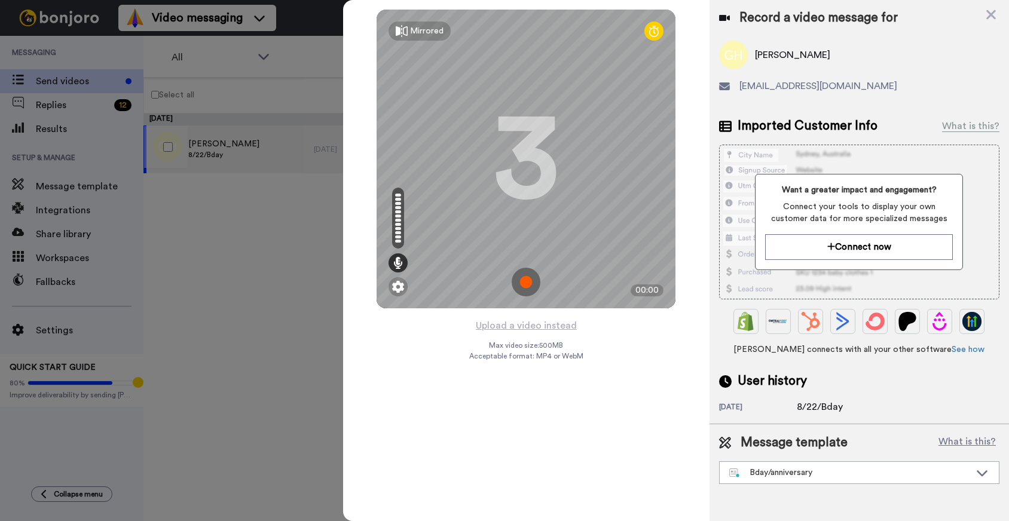
click at [525, 280] on img at bounding box center [526, 282] width 29 height 29
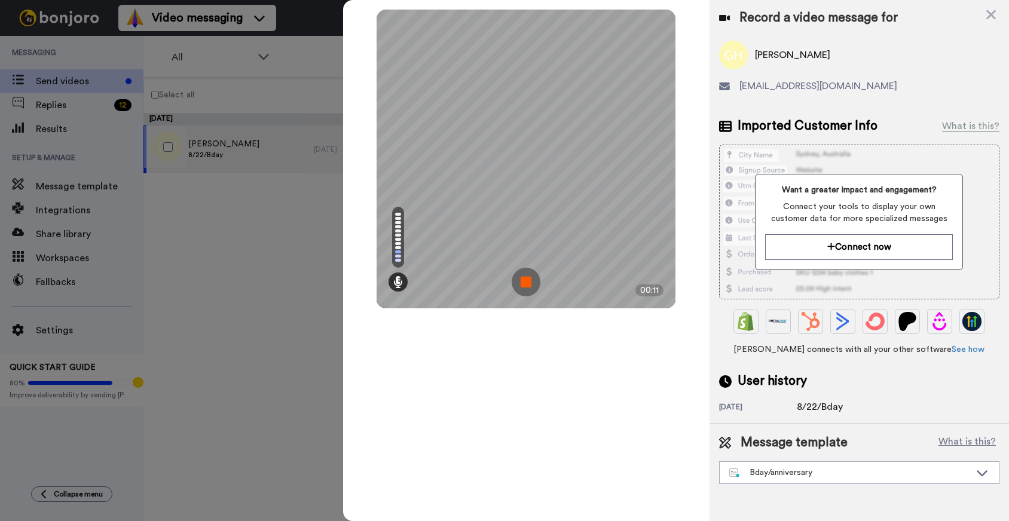
click at [525, 280] on img at bounding box center [526, 282] width 29 height 29
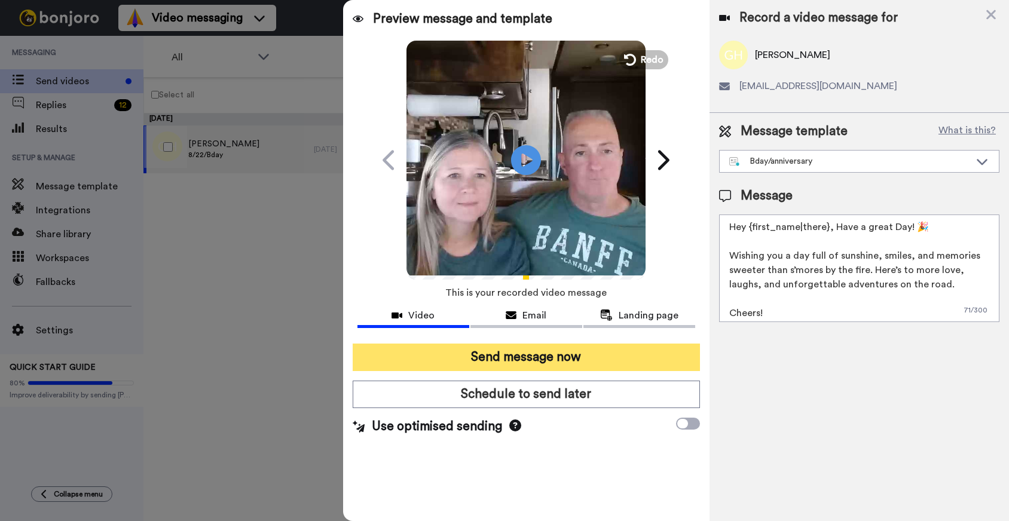
click at [551, 356] on button "Send message now" at bounding box center [526, 358] width 347 height 28
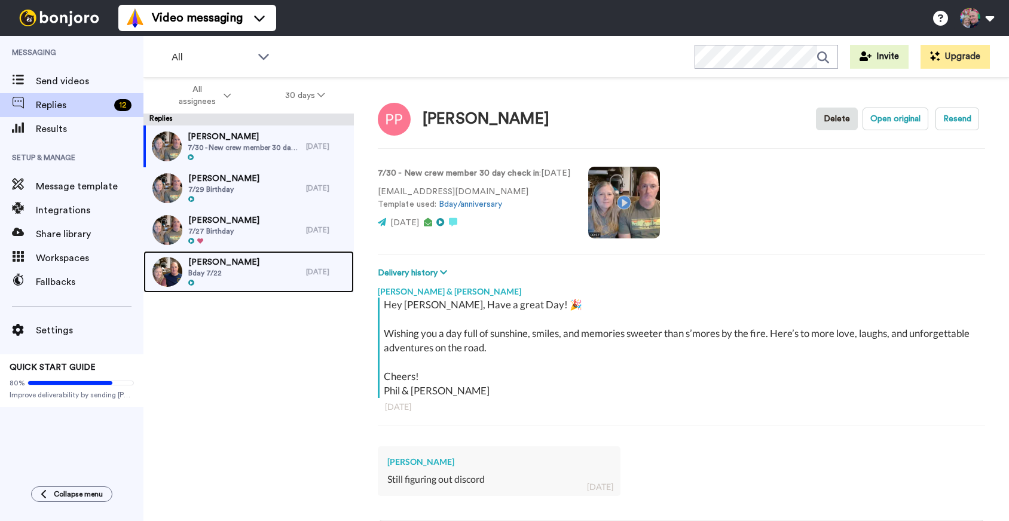
click at [248, 271] on div "[PERSON_NAME] Bday 7/22" at bounding box center [224, 272] width 163 height 42
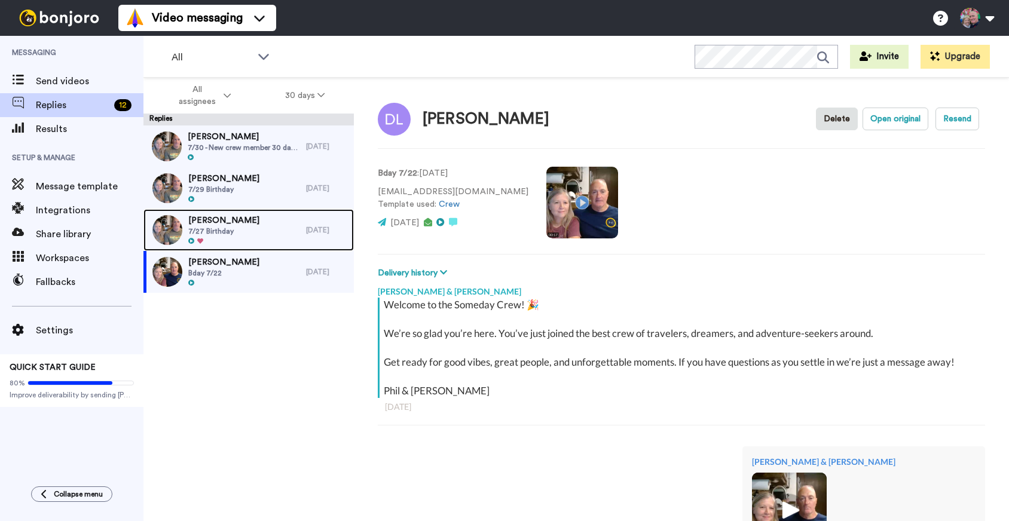
click at [245, 234] on span "7/27 Birthday" at bounding box center [223, 232] width 71 height 10
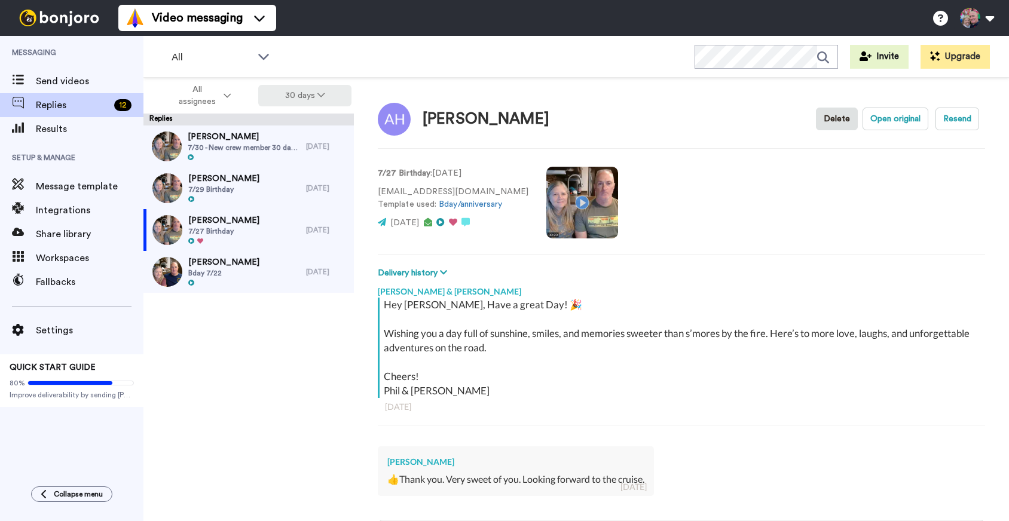
click at [310, 97] on button "30 days" at bounding box center [305, 96] width 94 height 22
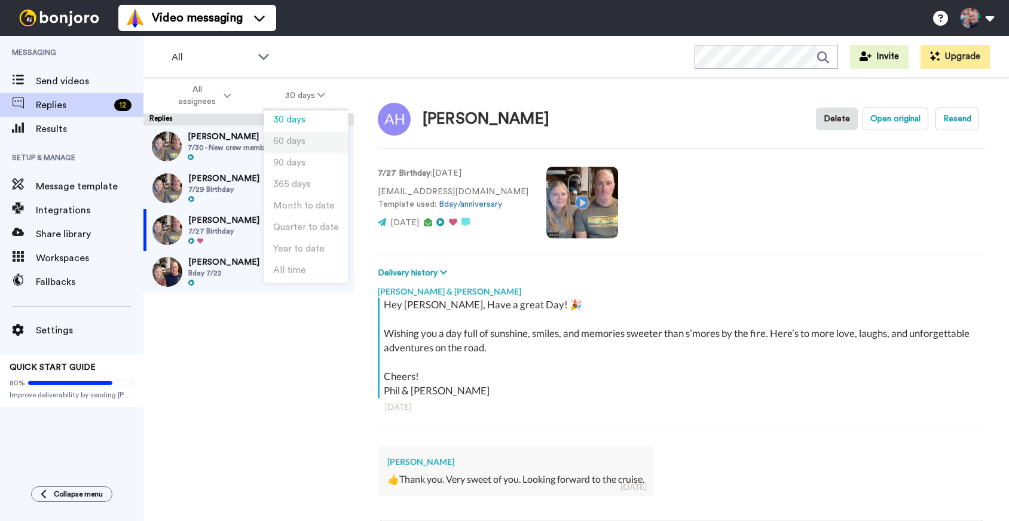
click at [308, 141] on li "60 days" at bounding box center [306, 143] width 84 height 22
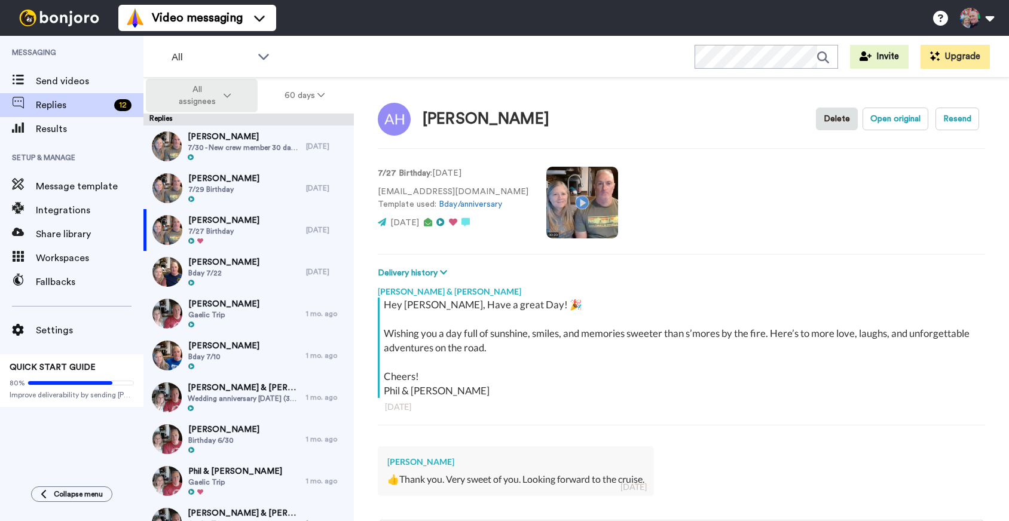
click at [204, 99] on span "All assignees" at bounding box center [197, 96] width 48 height 24
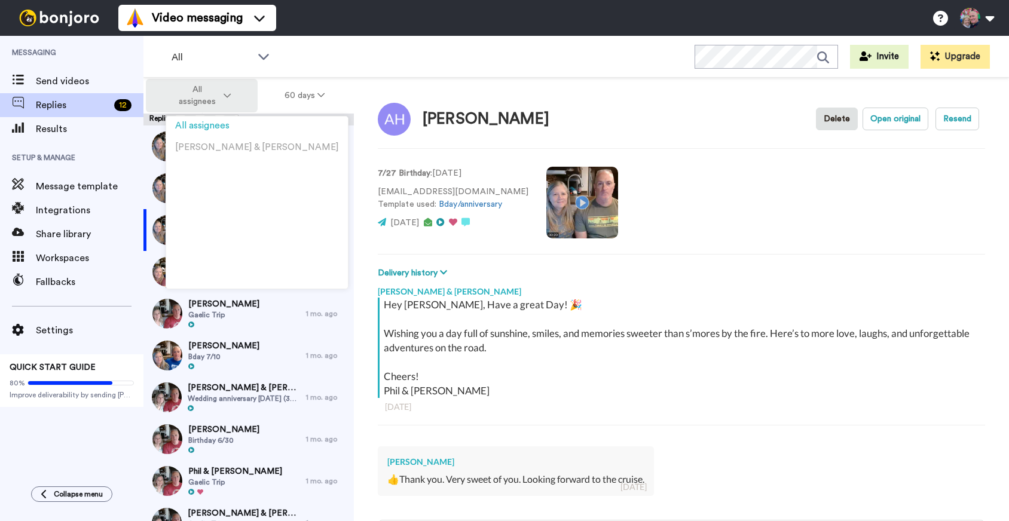
click at [228, 92] on icon at bounding box center [227, 95] width 7 height 8
click at [308, 54] on div "All Invite Upgrade" at bounding box center [576, 57] width 866 height 42
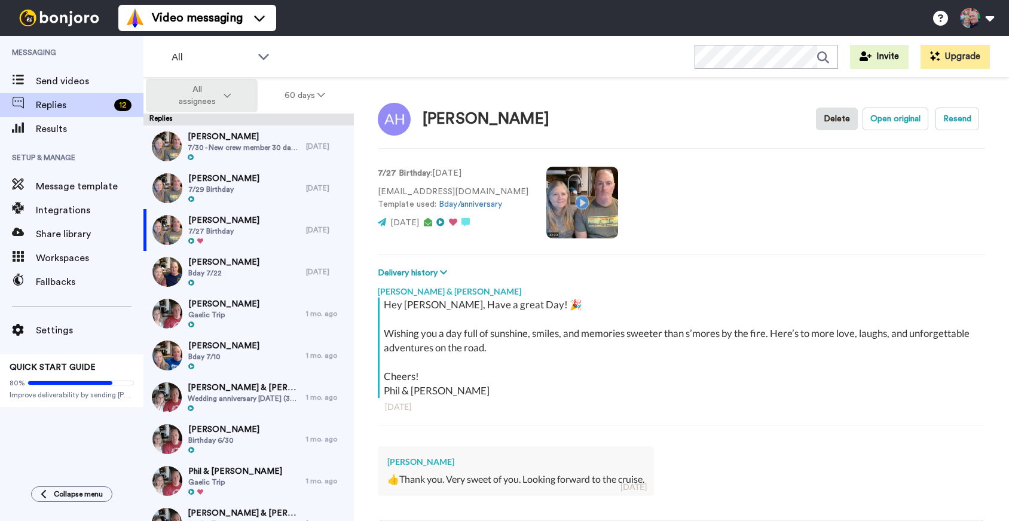
click at [228, 93] on icon at bounding box center [227, 95] width 7 height 8
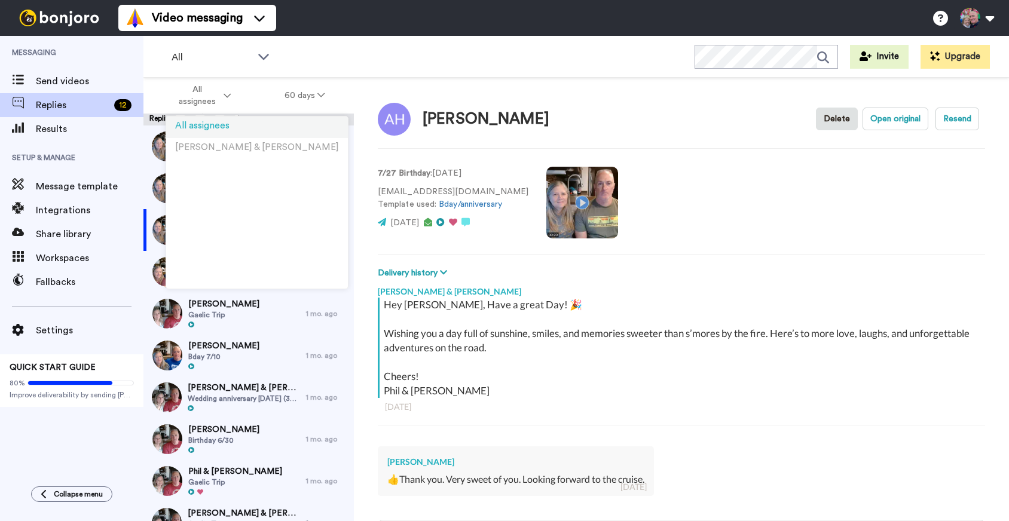
click at [213, 129] on span "All assignees" at bounding box center [202, 125] width 54 height 9
type textarea "x"
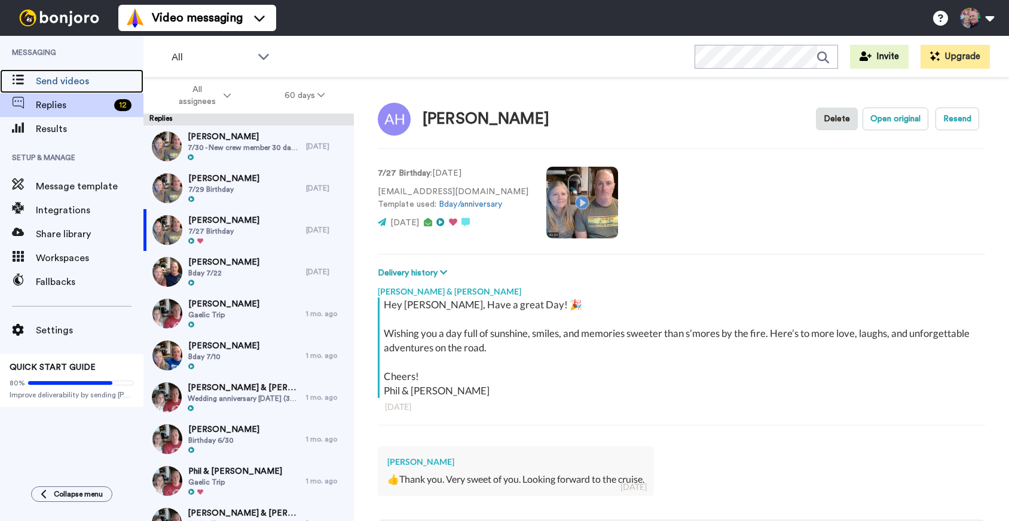
click at [76, 81] on span "Send videos" at bounding box center [90, 81] width 108 height 14
